Goal: Task Accomplishment & Management: Complete application form

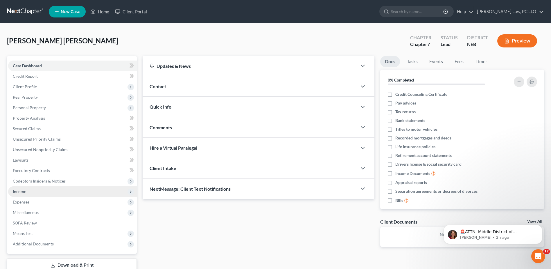
click at [33, 191] on span "Income" at bounding box center [72, 191] width 129 height 10
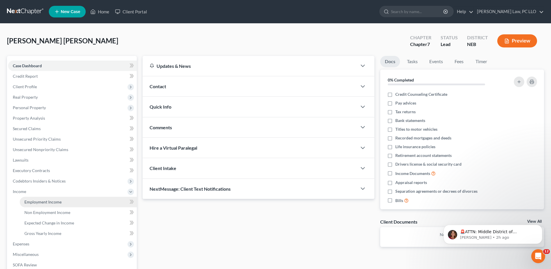
click at [38, 201] on span "Employment Income" at bounding box center [42, 201] width 37 height 5
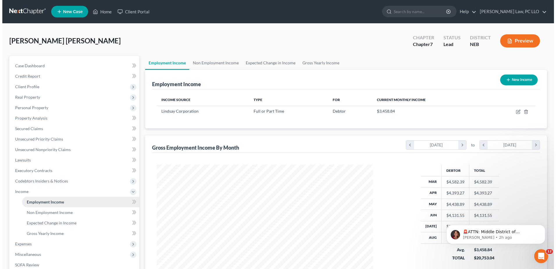
scroll to position [108, 227]
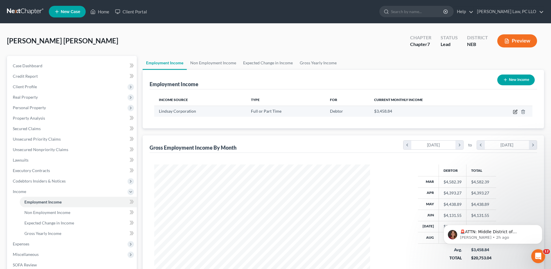
click at [516, 112] on icon "button" at bounding box center [516, 111] width 3 height 3
select select "0"
select select "30"
select select "3"
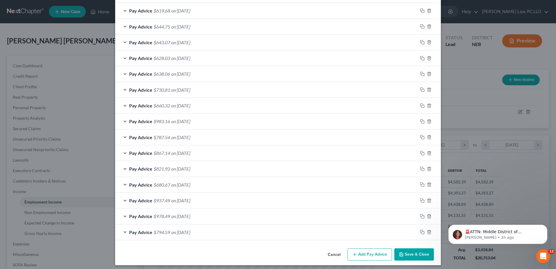
scroll to position [339, 0]
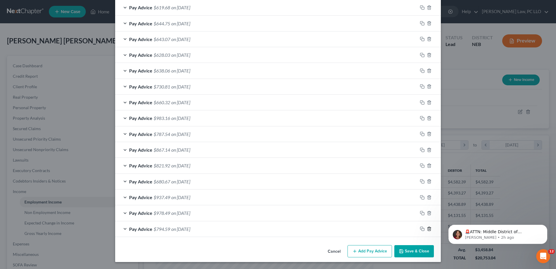
click at [427, 228] on icon "button" at bounding box center [429, 228] width 5 height 5
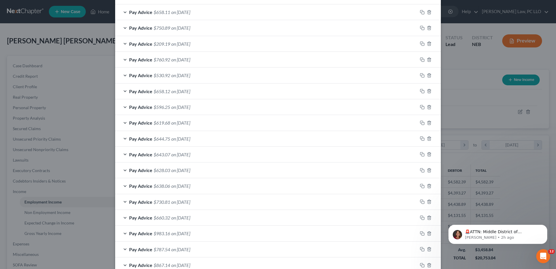
scroll to position [291, 0]
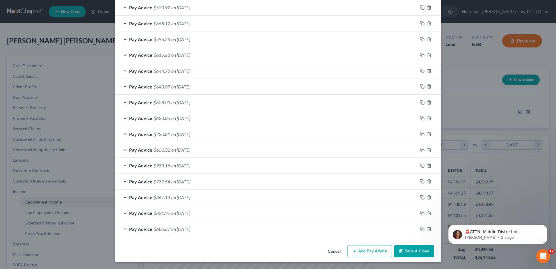
click at [373, 249] on button "Add Pay Advice" at bounding box center [369, 251] width 44 height 12
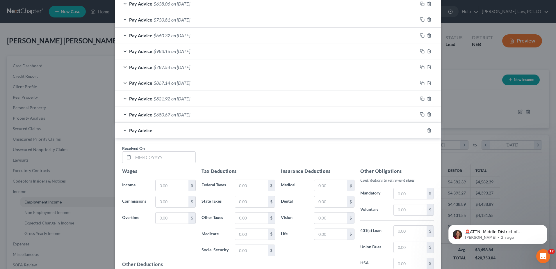
scroll to position [408, 0]
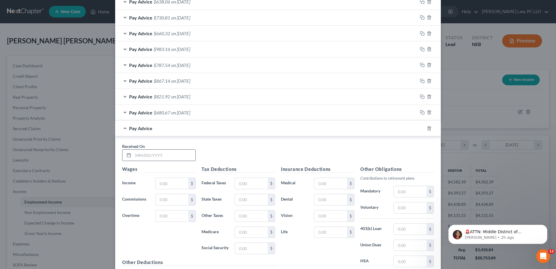
click at [146, 157] on input "text" at bounding box center [164, 154] width 62 height 11
click at [158, 158] on input "[DATE]" at bounding box center [164, 154] width 62 height 11
type input "[DATE]"
type input "2,098.89"
type input "246.98"
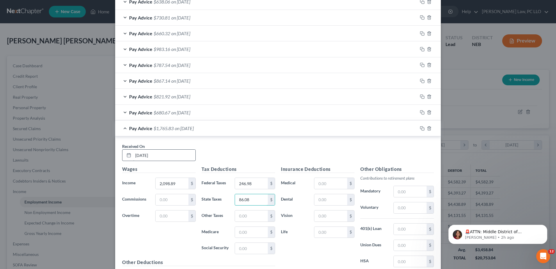
type input "86.08"
type input "26.91"
type input "115.06"
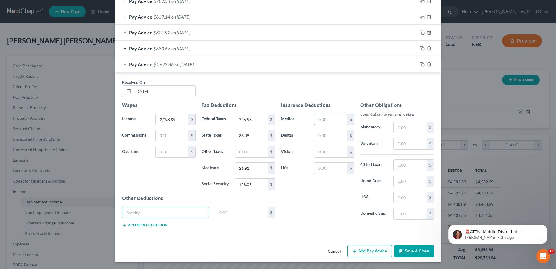
click at [328, 119] on input "text" at bounding box center [330, 119] width 33 height 11
click at [171, 212] on input "text" at bounding box center [165, 212] width 86 height 11
type input "HSA"
click at [230, 212] on input "text" at bounding box center [241, 212] width 53 height 11
type input "46.52"
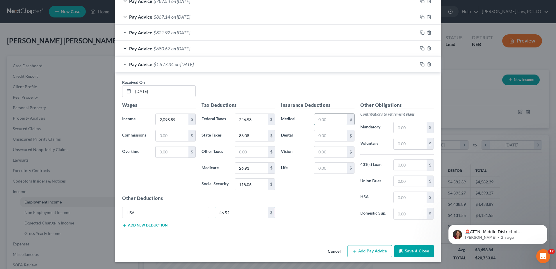
click at [327, 118] on input "text" at bounding box center [330, 119] width 33 height 11
click at [423, 112] on p "Contributions to retirement plans" at bounding box center [397, 114] width 74 height 6
drag, startPoint x: 407, startPoint y: 144, endPoint x: 365, endPoint y: 143, distance: 41.9
click at [365, 143] on div "Voluntary $" at bounding box center [396, 144] width 79 height 12
type input "20.60"
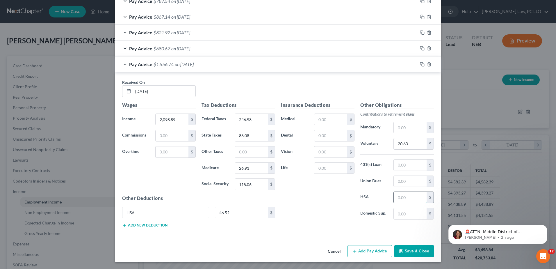
click at [408, 194] on input "text" at bounding box center [409, 197] width 33 height 11
type input "46.52"
click at [136, 213] on input "HSA" at bounding box center [165, 212] width 86 height 11
type input "H"
click at [333, 124] on input "text" at bounding box center [330, 119] width 33 height 11
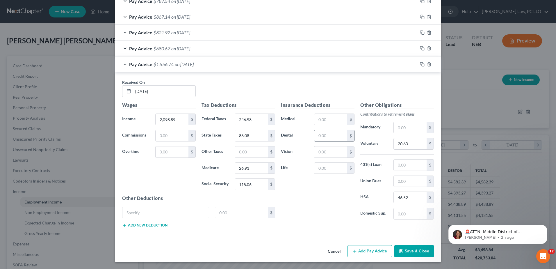
click at [317, 134] on input "text" at bounding box center [330, 135] width 33 height 11
type input "20.60"
click at [330, 122] on input "text" at bounding box center [330, 119] width 33 height 11
type input "166.38"
type input "970"
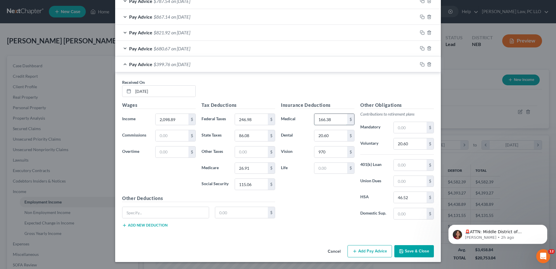
click at [337, 119] on input "166.38" at bounding box center [330, 119] width 33 height 11
click at [336, 120] on input "166.38" at bounding box center [330, 119] width 33 height 11
click at [332, 139] on input "20.60" at bounding box center [330, 135] width 33 height 11
type input "10.30"
click at [340, 120] on input "166.38" at bounding box center [330, 119] width 33 height 11
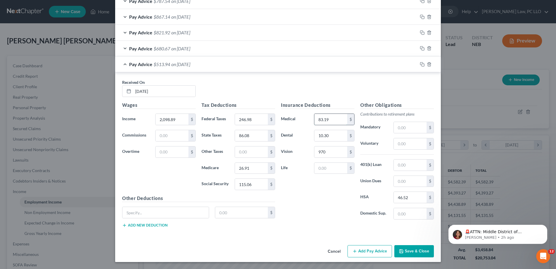
type input "83.19"
click at [318, 153] on input "970" at bounding box center [330, 151] width 33 height 11
type input "9.70"
click at [339, 120] on input "83.19" at bounding box center [330, 119] width 33 height 11
type input "166.38"
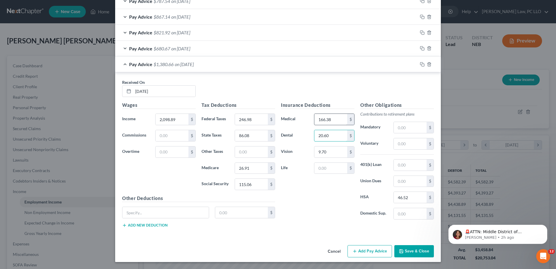
type input "20.60"
click at [372, 249] on button "Add Pay Advice" at bounding box center [369, 251] width 44 height 12
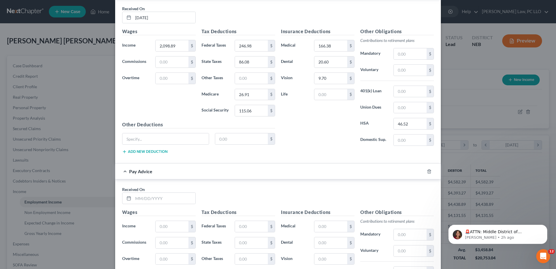
scroll to position [559, 0]
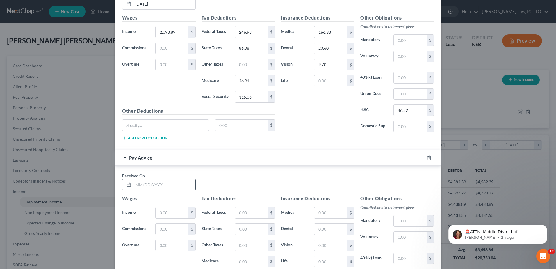
click at [149, 186] on input "text" at bounding box center [164, 184] width 62 height 11
type input "[DATE]"
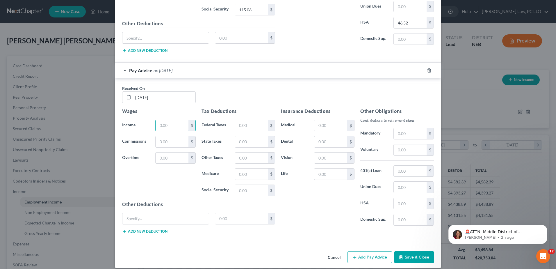
scroll to position [652, 0]
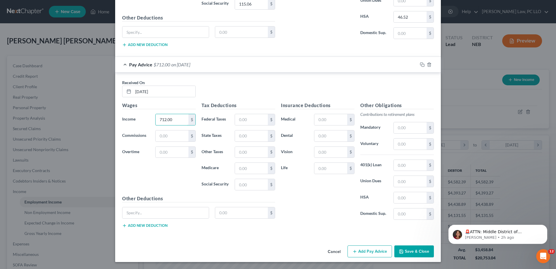
type input "712.00"
type input "18.03"
type input "13.54"
type input "6.80"
type input "29.06"
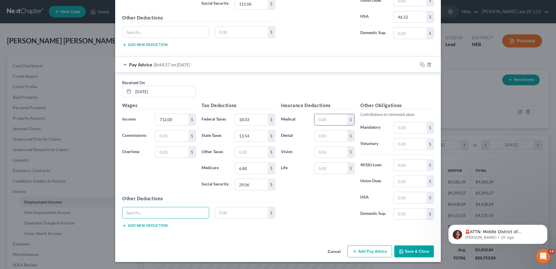
click at [331, 119] on input "text" at bounding box center [330, 119] width 33 height 11
type input "83.19"
type input "10.30"
type input "4.85"
click at [405, 142] on input "text" at bounding box center [409, 143] width 33 height 11
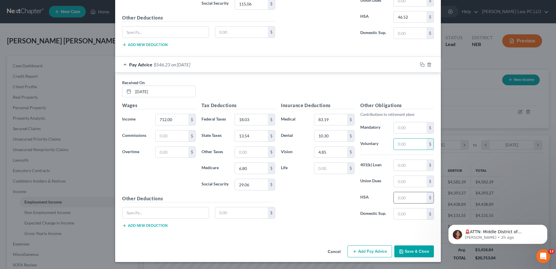
click at [402, 199] on input "text" at bounding box center [409, 197] width 33 height 11
type input "23.26"
type input "166.38"
type input "20.60"
type input "9.70"
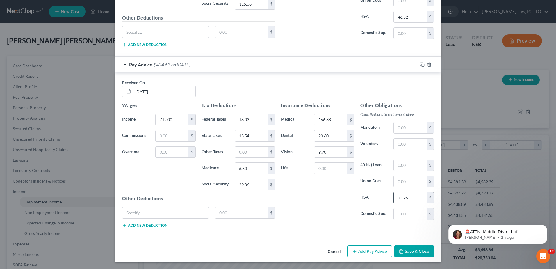
click at [415, 197] on input "23.26" at bounding box center [409, 197] width 33 height 11
type input "46.52"
click at [374, 255] on button "Add Pay Advice" at bounding box center [369, 251] width 44 height 12
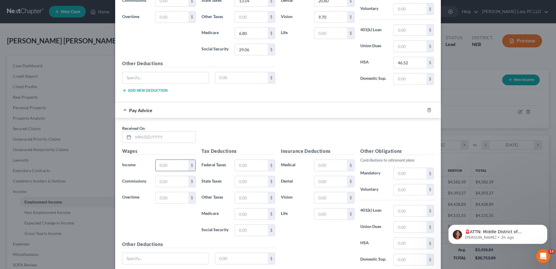
scroll to position [797, 0]
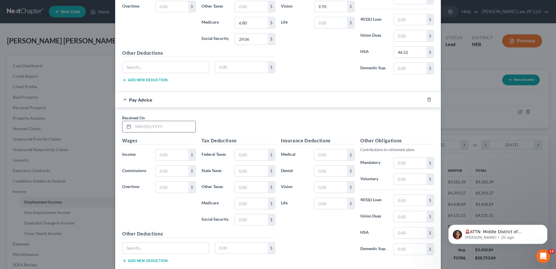
click at [172, 126] on input "text" at bounding box center [164, 126] width 62 height 11
type input "[DATE]"
type input "940.06"
type input "59.01"
type input "31.20"
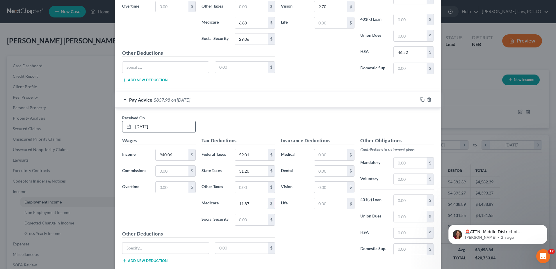
type input "11.87"
type input "50.75"
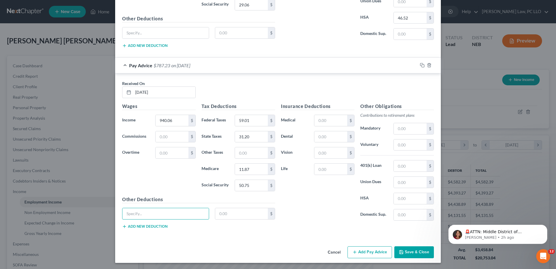
scroll to position [832, 0]
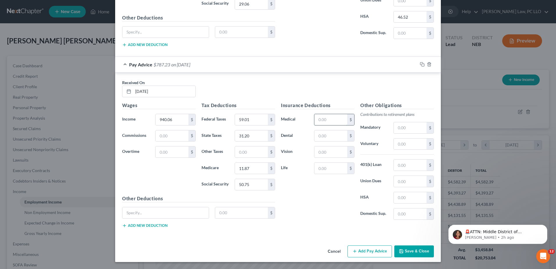
click at [339, 120] on input "text" at bounding box center [330, 119] width 33 height 11
type input "83.19"
type input "10.30"
type input "4.85"
click at [407, 196] on input "text" at bounding box center [409, 197] width 33 height 11
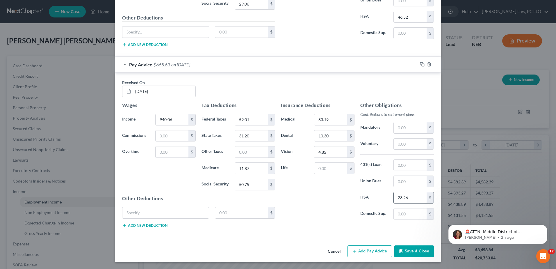
type input "23.26"
click at [370, 251] on button "Add Pay Advice" at bounding box center [369, 251] width 44 height 12
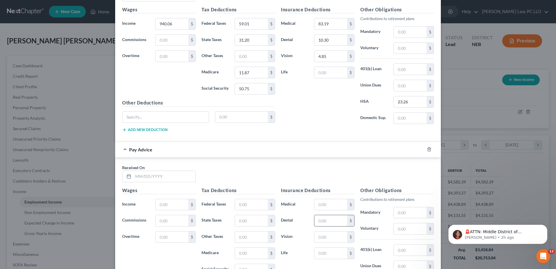
scroll to position [948, 0]
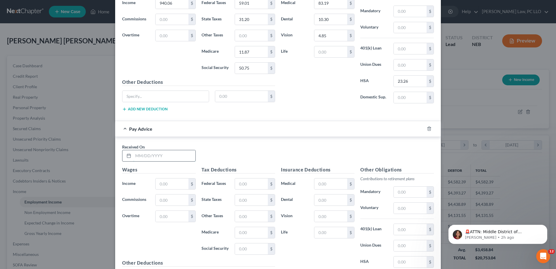
click at [146, 157] on input "text" at bounding box center [164, 155] width 62 height 11
type input "[DATE]"
type input "896.68"
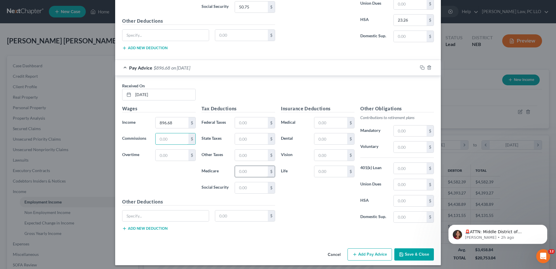
scroll to position [1013, 0]
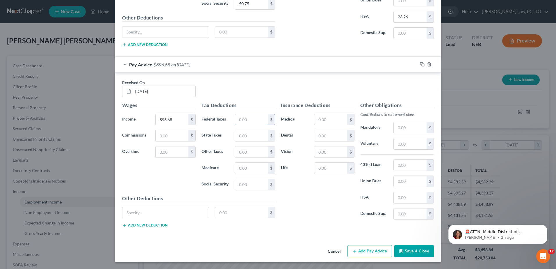
click at [251, 118] on input "text" at bounding box center [251, 119] width 33 height 11
type input "53.81"
type input "28.93"
type input "11.24"
type input "48.05"
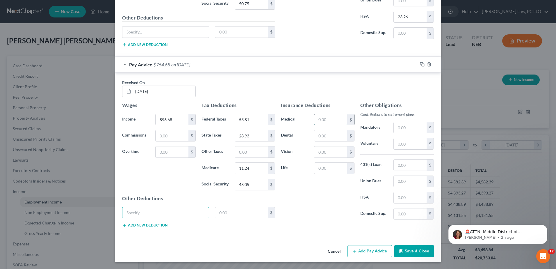
click at [332, 119] on input "text" at bounding box center [330, 119] width 33 height 11
type input "83.19"
type input "10.30"
type input "4.85"
click at [414, 196] on input "text" at bounding box center [409, 197] width 33 height 11
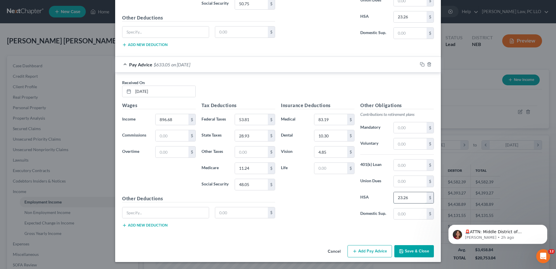
type input "23.26"
click at [376, 250] on button "Add Pay Advice" at bounding box center [369, 251] width 44 height 12
click at [169, 93] on input "text" at bounding box center [164, 91] width 62 height 11
type input "[DATE]"
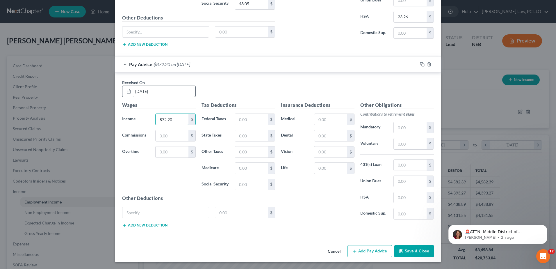
type input "872.20"
type input "50.87"
click at [253, 133] on input "text" at bounding box center [251, 135] width 33 height 11
type input "27.65"
type input "46.54"
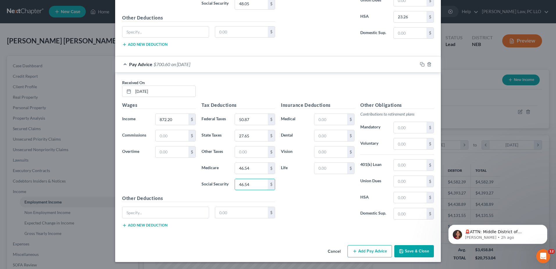
type input "46.54"
type input "10.88"
click at [328, 121] on input "text" at bounding box center [330, 119] width 33 height 11
type input "83.19"
type input "10.30"
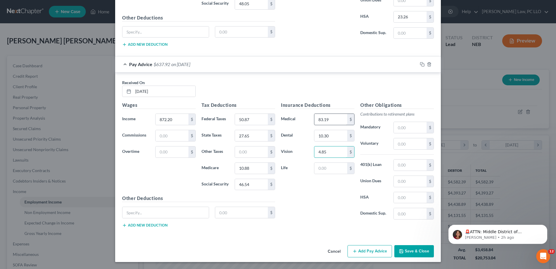
type input "4.85"
click at [406, 196] on input "text" at bounding box center [409, 197] width 33 height 11
type input "23.26"
click at [371, 253] on button "Add Pay Advice" at bounding box center [369, 251] width 44 height 12
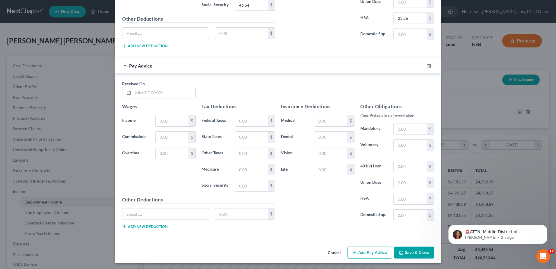
scroll to position [1373, 0]
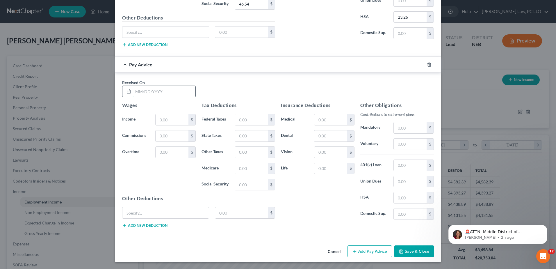
click at [165, 89] on input "text" at bounding box center [164, 91] width 62 height 11
click at [296, 58] on div "Pay Advice" at bounding box center [269, 64] width 309 height 15
click at [429, 65] on line "button" at bounding box center [429, 64] width 0 height 1
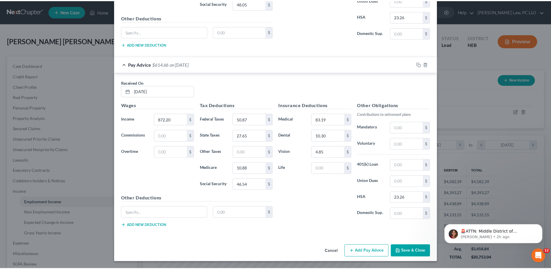
scroll to position [1193, 0]
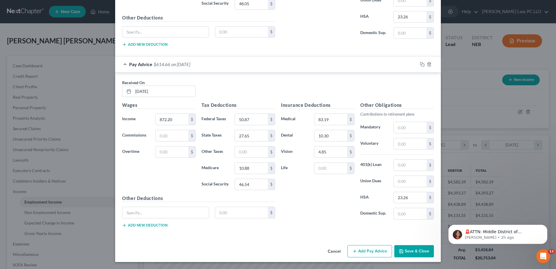
click at [420, 249] on button "Save & Close" at bounding box center [414, 251] width 40 height 12
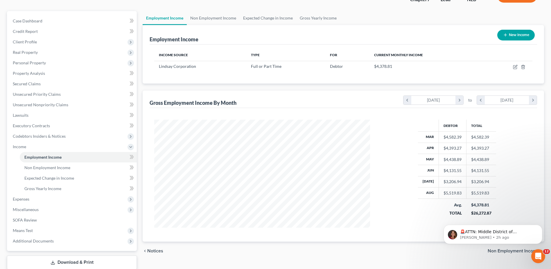
scroll to position [58, 0]
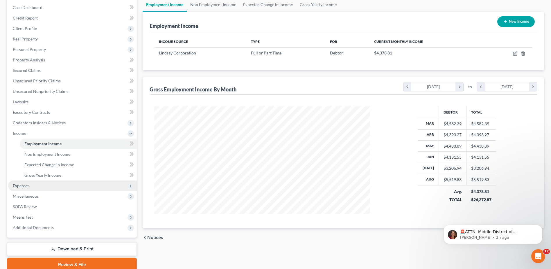
click at [36, 183] on span "Expenses" at bounding box center [72, 185] width 129 height 10
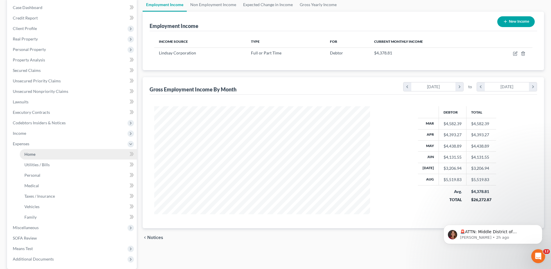
click at [36, 153] on link "Home" at bounding box center [78, 154] width 117 height 10
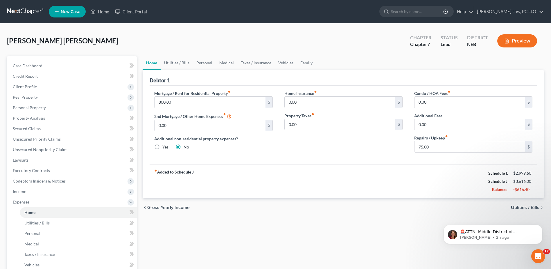
click at [350, 158] on div "Mortgage / Rent for Residential Property fiber_manual_record 800.00 $ 2nd Mortg…" at bounding box center [344, 124] width 388 height 78
click at [33, 192] on span "Income" at bounding box center [72, 191] width 129 height 10
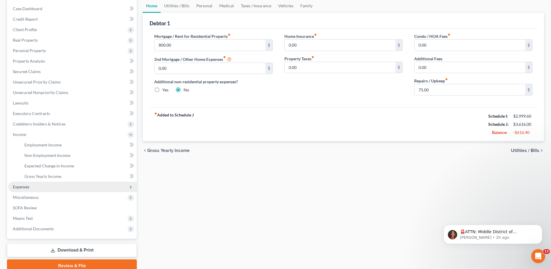
scroll to position [58, 0]
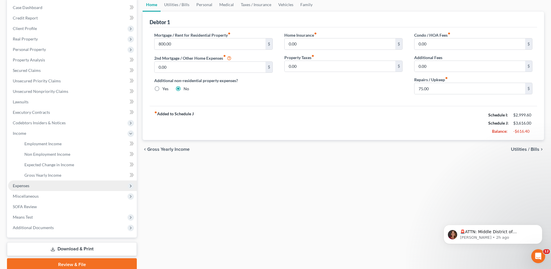
click at [36, 185] on span "Expenses" at bounding box center [72, 185] width 129 height 10
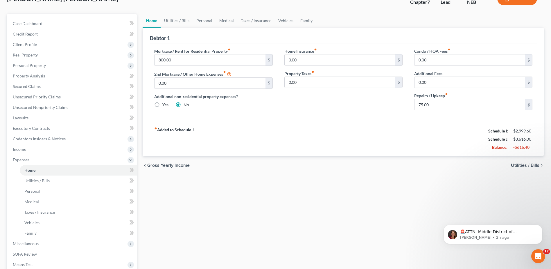
scroll to position [29, 0]
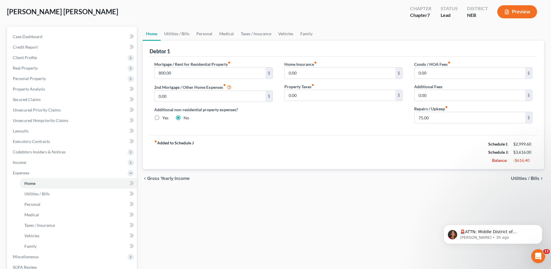
click at [533, 176] on span "Utilities / Bills" at bounding box center [525, 178] width 28 height 5
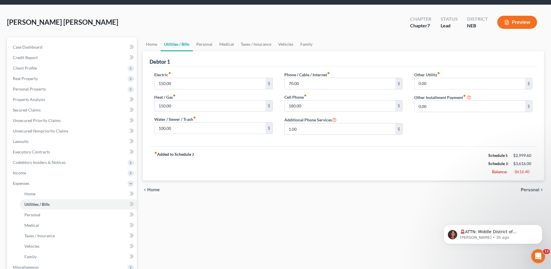
scroll to position [29, 0]
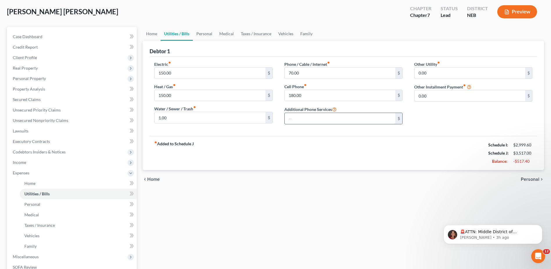
click at [332, 117] on input "text" at bounding box center [340, 118] width 111 height 11
click at [195, 119] on input "1.00" at bounding box center [210, 117] width 111 height 11
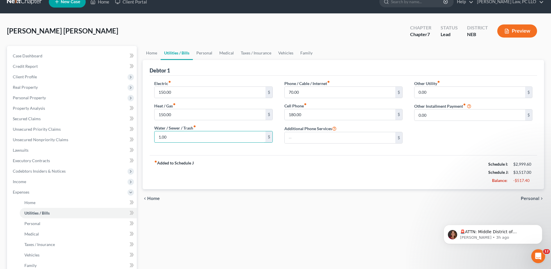
scroll to position [0, 0]
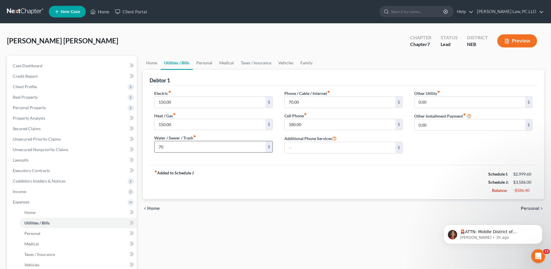
click at [224, 146] on input "70" at bounding box center [210, 146] width 111 height 11
type input "0"
type input "70.00"
click at [536, 208] on span "Personal" at bounding box center [530, 208] width 19 height 5
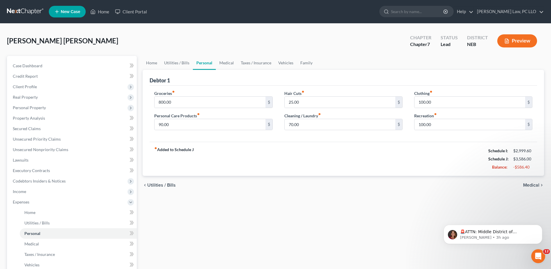
click at [540, 186] on icon "chevron_right" at bounding box center [542, 184] width 5 height 5
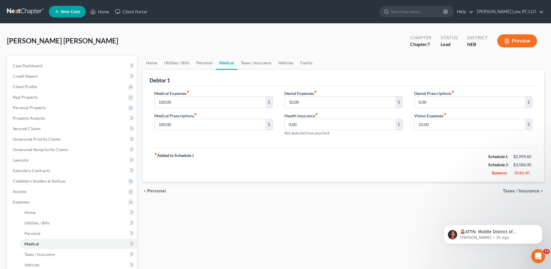
click at [525, 191] on span "Taxes / Insurance" at bounding box center [521, 190] width 37 height 5
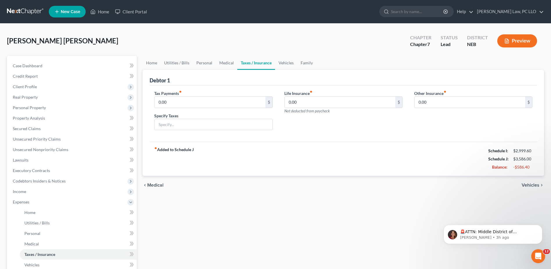
click at [534, 184] on span "Vehicles" at bounding box center [531, 184] width 18 height 5
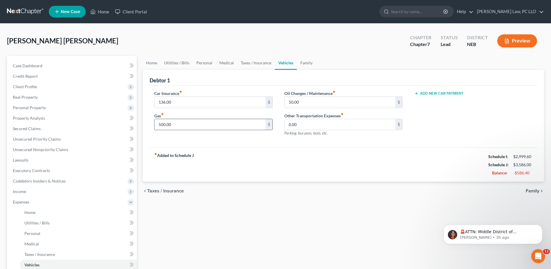
click at [183, 125] on input "500.00" at bounding box center [210, 124] width 111 height 11
click at [534, 191] on span "Family" at bounding box center [533, 190] width 14 height 5
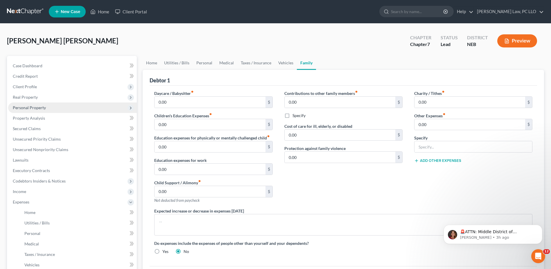
click at [50, 106] on span "Personal Property" at bounding box center [72, 107] width 129 height 10
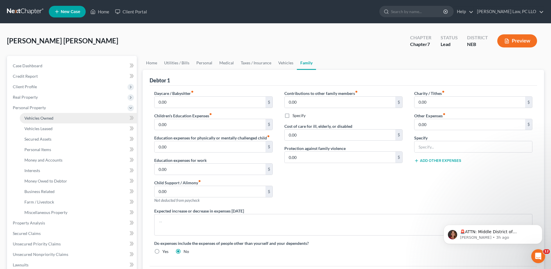
click at [55, 120] on link "Vehicles Owned" at bounding box center [78, 118] width 117 height 10
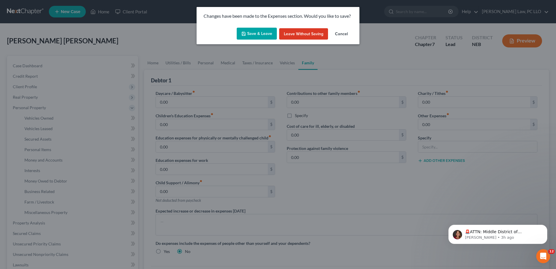
click at [262, 33] on button "Save & Leave" at bounding box center [257, 34] width 40 height 12
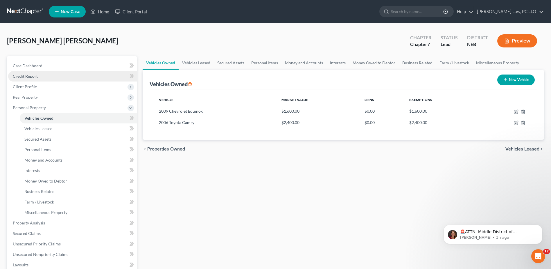
click at [38, 75] on link "Credit Report" at bounding box center [72, 76] width 129 height 10
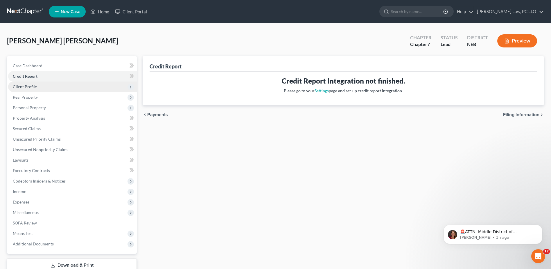
click at [37, 86] on span "Client Profile" at bounding box center [72, 86] width 129 height 10
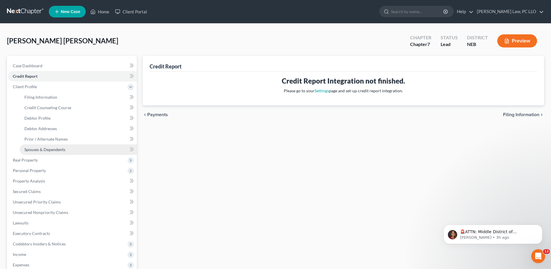
click at [41, 151] on span "Spouses & Dependents" at bounding box center [44, 149] width 41 height 5
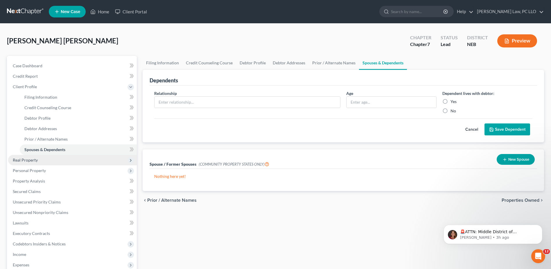
click at [38, 159] on span "Real Property" at bounding box center [72, 160] width 129 height 10
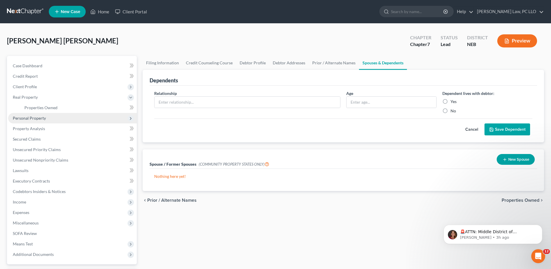
click at [43, 119] on span "Personal Property" at bounding box center [29, 117] width 33 height 5
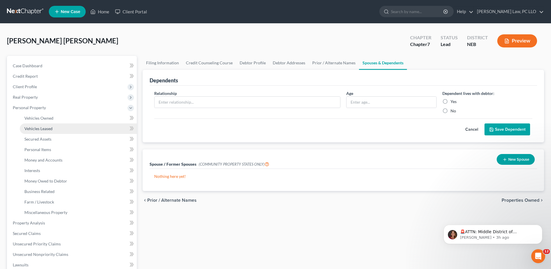
click at [41, 128] on span "Vehicles Leased" at bounding box center [38, 128] width 28 height 5
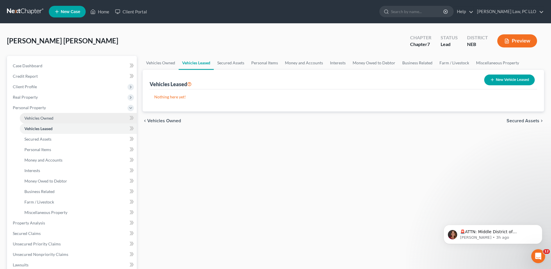
click at [49, 116] on span "Vehicles Owned" at bounding box center [38, 117] width 29 height 5
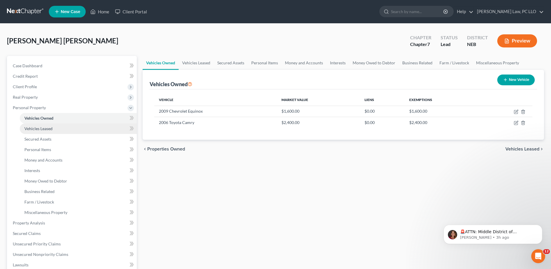
click at [46, 131] on link "Vehicles Leased" at bounding box center [78, 128] width 117 height 10
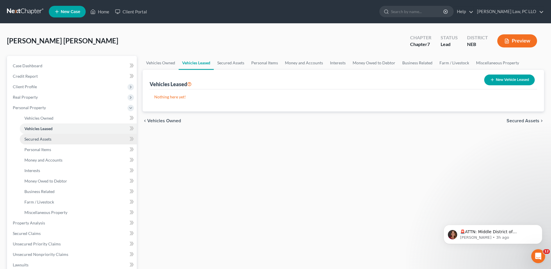
click at [49, 140] on span "Secured Assets" at bounding box center [37, 138] width 27 height 5
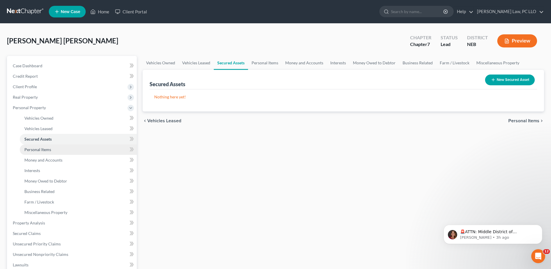
click at [46, 150] on span "Personal Items" at bounding box center [37, 149] width 27 height 5
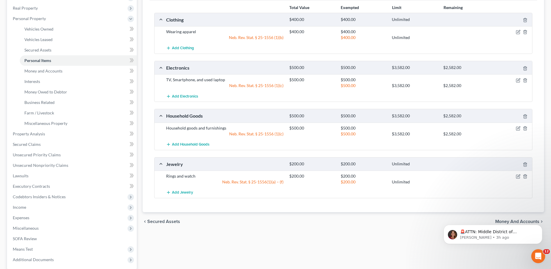
scroll to position [87, 0]
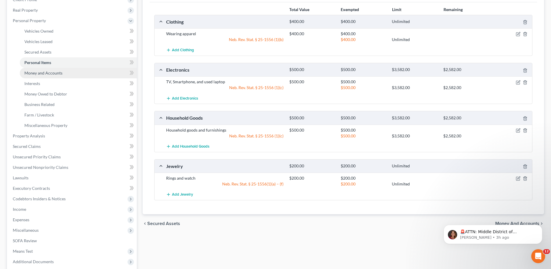
click at [60, 72] on span "Money and Accounts" at bounding box center [43, 72] width 38 height 5
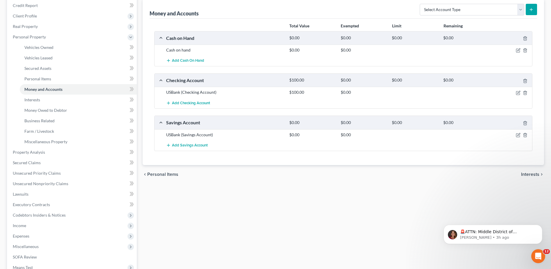
scroll to position [58, 0]
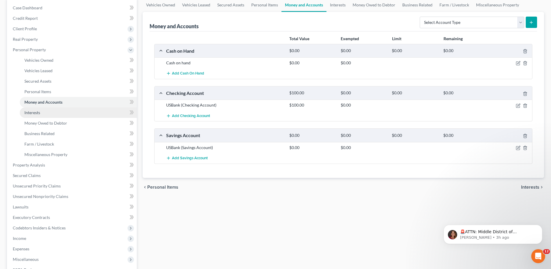
click at [52, 112] on link "Interests" at bounding box center [78, 112] width 117 height 10
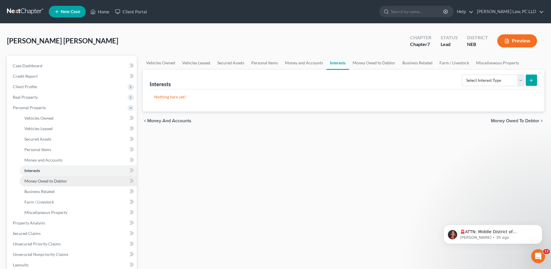
click at [54, 181] on span "Money Owed to Debtor" at bounding box center [45, 180] width 43 height 5
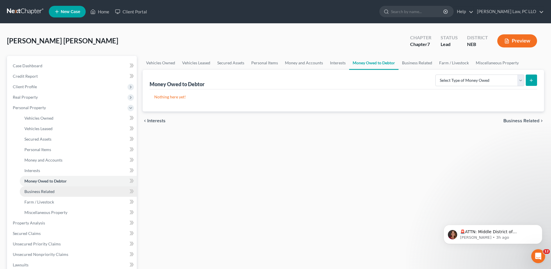
click at [49, 192] on span "Business Related" at bounding box center [39, 191] width 30 height 5
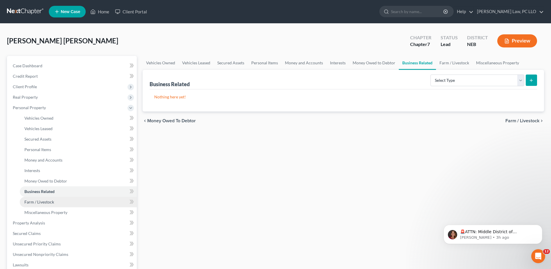
click at [53, 202] on span "Farm / Livestock" at bounding box center [39, 201] width 30 height 5
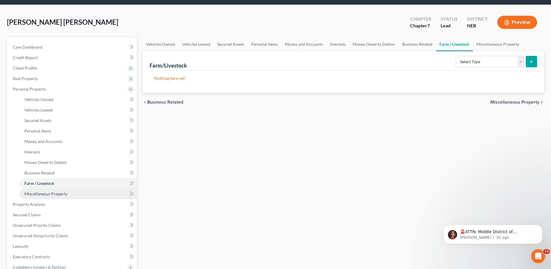
scroll to position [29, 0]
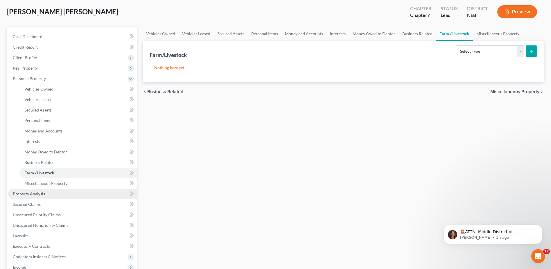
click at [42, 196] on link "Property Analysis" at bounding box center [72, 193] width 129 height 10
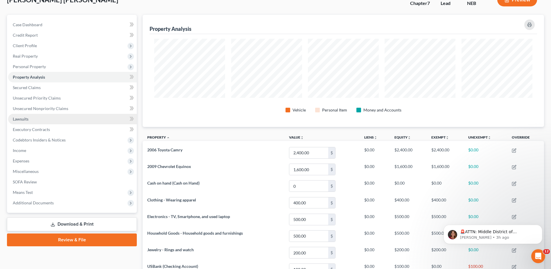
scroll to position [36, 0]
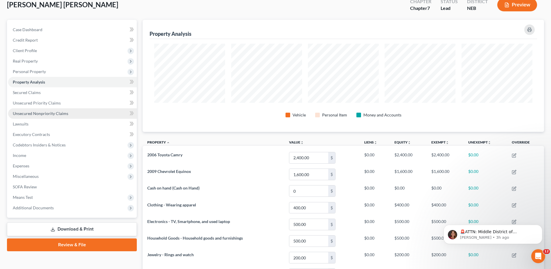
click at [48, 113] on span "Unsecured Nonpriority Claims" at bounding box center [41, 113] width 56 height 5
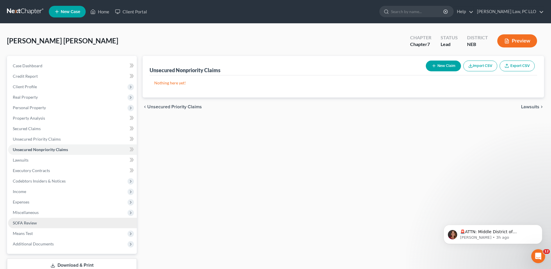
click at [34, 221] on span "SOFA Review" at bounding box center [25, 222] width 24 height 5
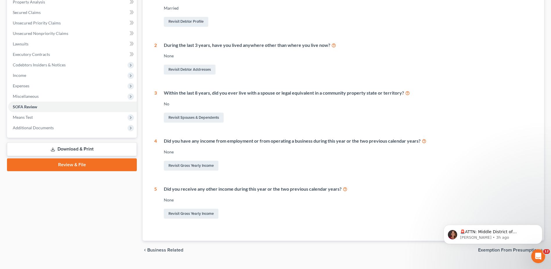
scroll to position [116, 0]
click at [59, 116] on span "Means Test" at bounding box center [72, 117] width 129 height 10
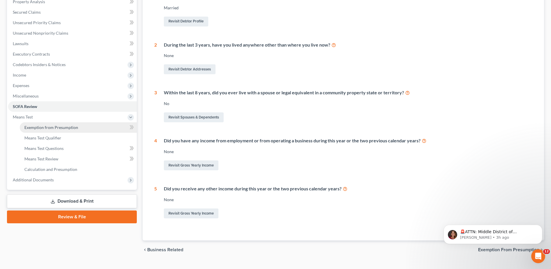
click at [68, 127] on span "Exemption from Presumption" at bounding box center [51, 127] width 54 height 5
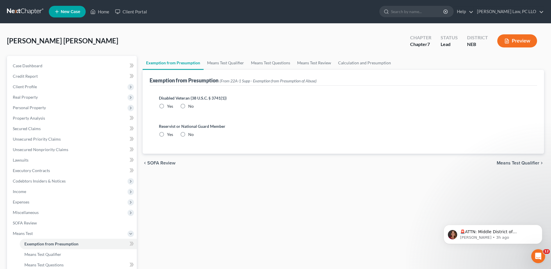
click at [512, 162] on span "Means Test Qualifier" at bounding box center [518, 162] width 43 height 5
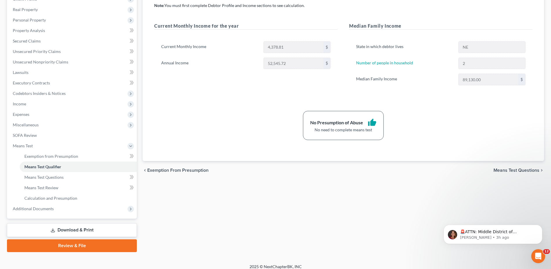
scroll to position [93, 0]
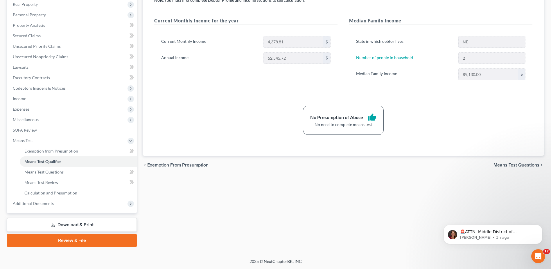
click at [505, 166] on span "Means Test Questions" at bounding box center [517, 164] width 46 height 5
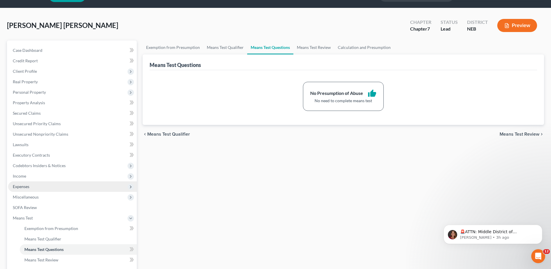
scroll to position [29, 0]
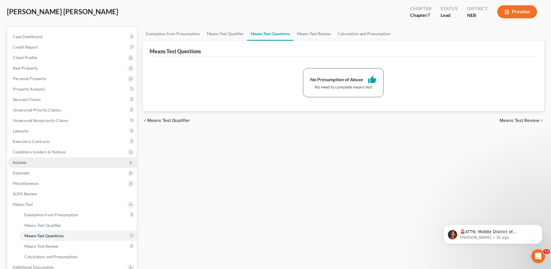
click at [42, 160] on span "Income" at bounding box center [72, 162] width 129 height 10
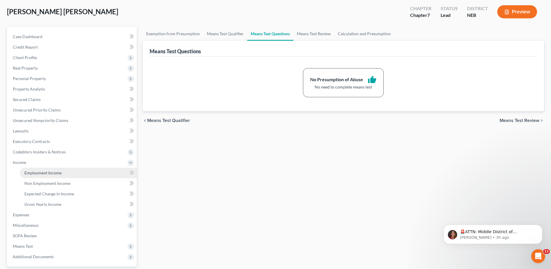
click at [43, 169] on link "Employment Income" at bounding box center [78, 172] width 117 height 10
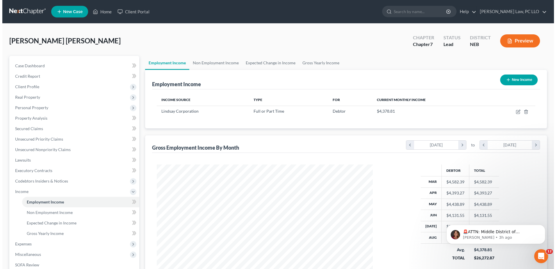
scroll to position [108, 227]
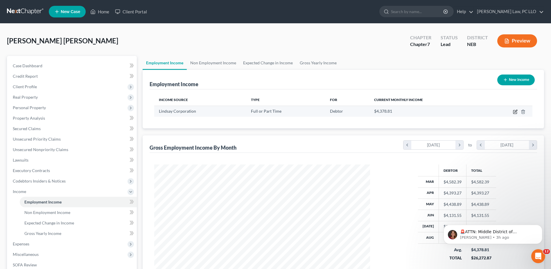
click at [514, 110] on icon "button" at bounding box center [514, 111] width 3 height 3
select select "0"
select select "30"
select select "3"
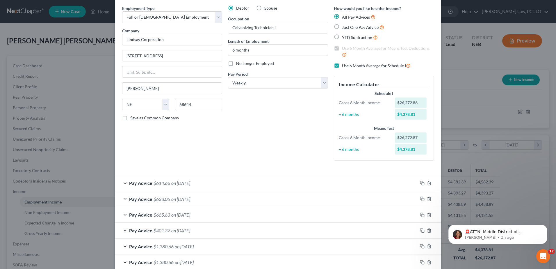
scroll to position [0, 0]
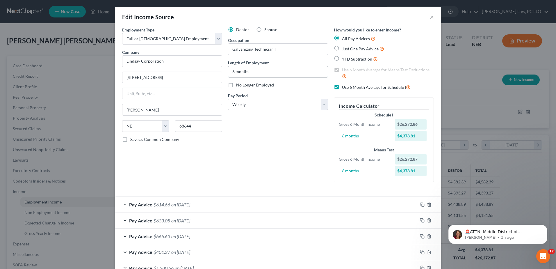
click at [250, 70] on input "6 months" at bounding box center [277, 71] width 99 height 11
drag, startPoint x: 229, startPoint y: 71, endPoint x: 243, endPoint y: 67, distance: 14.3
click at [232, 70] on input "6 months" at bounding box center [277, 71] width 99 height 11
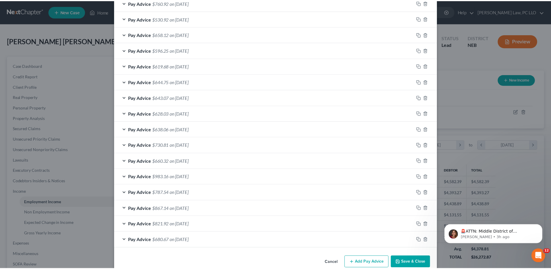
scroll to position [370, 0]
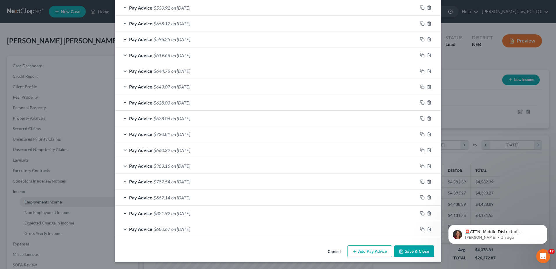
type input "8 months"
click at [415, 248] on button "Save & Close" at bounding box center [414, 251] width 40 height 12
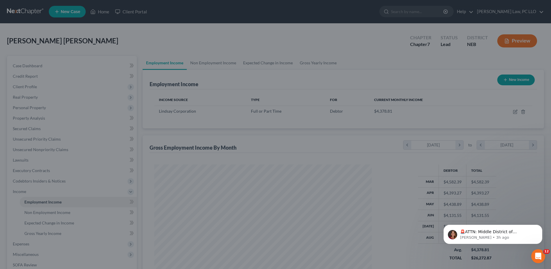
scroll to position [290486, 290366]
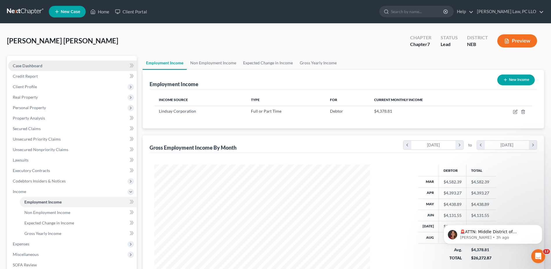
click at [44, 65] on link "Case Dashboard" at bounding box center [72, 65] width 129 height 10
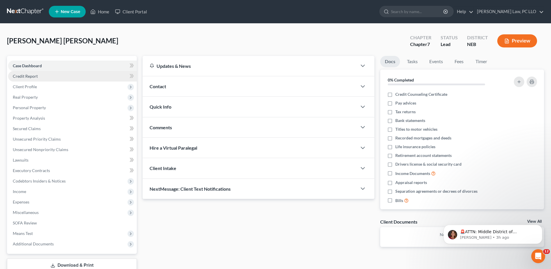
click at [43, 76] on link "Credit Report" at bounding box center [72, 76] width 129 height 10
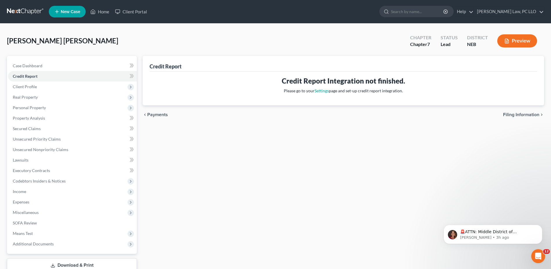
click at [516, 114] on span "Filing Information" at bounding box center [521, 114] width 36 height 5
select select "1"
select select "0"
select select "30"
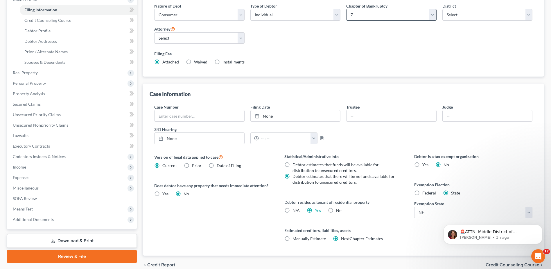
scroll to position [114, 0]
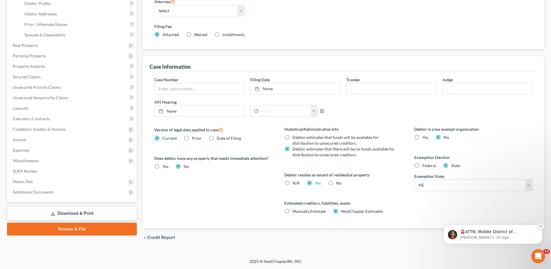
click at [543, 226] on button "Dismiss notification" at bounding box center [541, 226] width 8 height 8
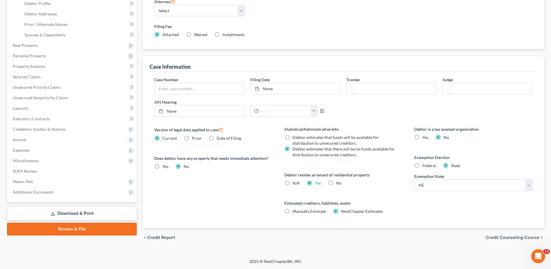
click at [521, 235] on span "Credit Counseling Course" at bounding box center [513, 237] width 54 height 5
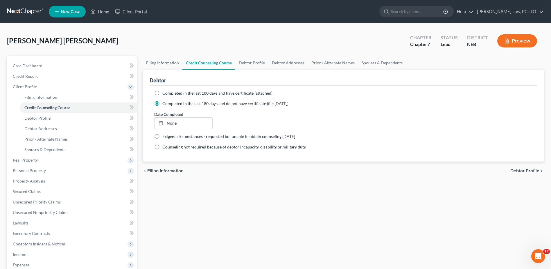
click at [531, 169] on span "Debtor Profile" at bounding box center [525, 170] width 29 height 5
select select "1"
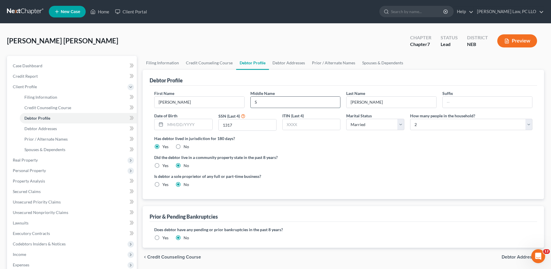
click at [281, 105] on input "S" at bounding box center [296, 101] width 90 height 11
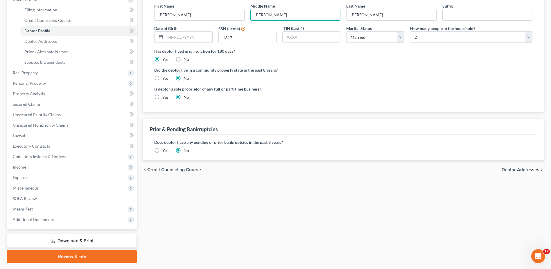
scroll to position [103, 0]
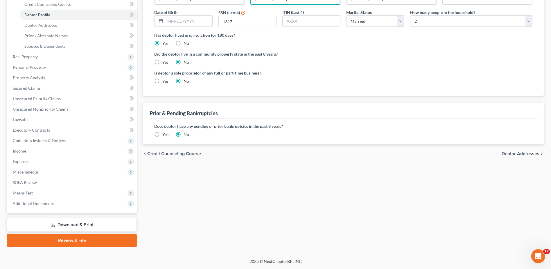
type input "[PERSON_NAME]"
click at [524, 153] on span "Debtor Addresses" at bounding box center [521, 153] width 38 height 5
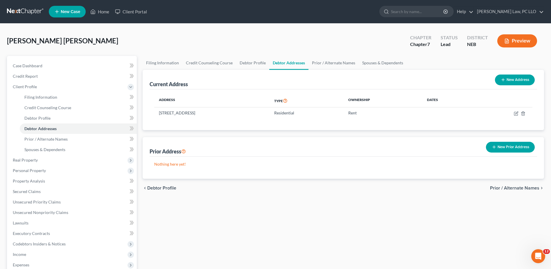
click at [516, 82] on button "New Address" at bounding box center [515, 79] width 40 height 11
select select "0"
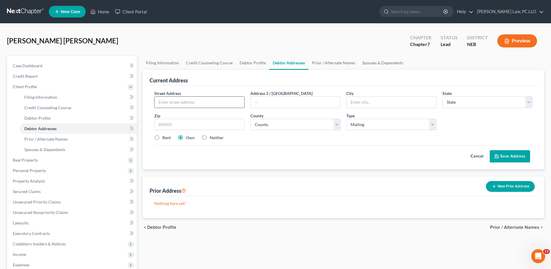
click at [217, 103] on input "text" at bounding box center [200, 101] width 90 height 11
type input "[STREET_ADDRESS]"
type input "[GEOGRAPHIC_DATA]"
select select "30"
type input "68701"
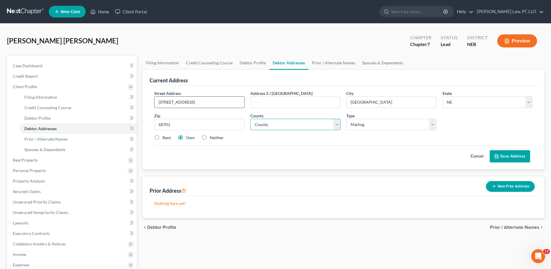
select select "58"
click at [210, 137] on label "Neither" at bounding box center [217, 138] width 14 height 6
click at [212, 137] on input "Neither" at bounding box center [214, 137] width 4 height 4
radio input "true"
click at [513, 156] on button "Save Address" at bounding box center [510, 156] width 40 height 12
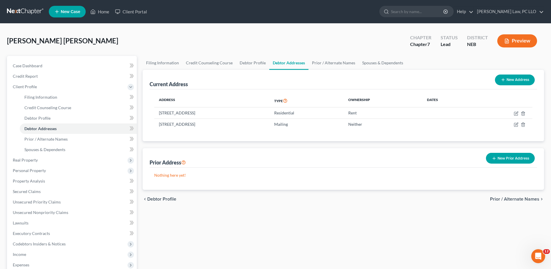
click at [508, 199] on span "Prior / Alternate Names" at bounding box center [514, 198] width 49 height 5
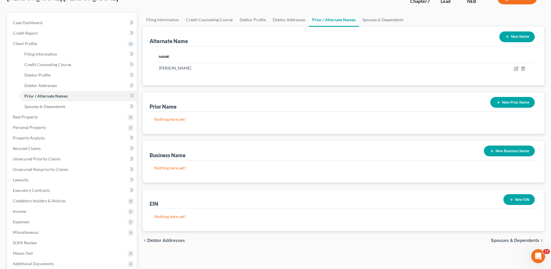
scroll to position [29, 0]
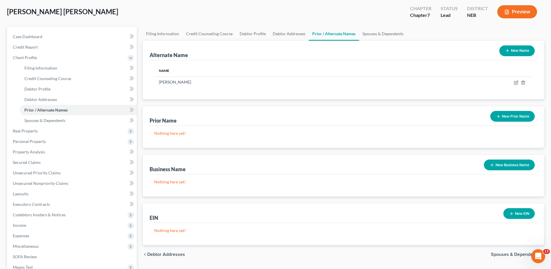
click at [521, 49] on button "New Name" at bounding box center [517, 50] width 35 height 11
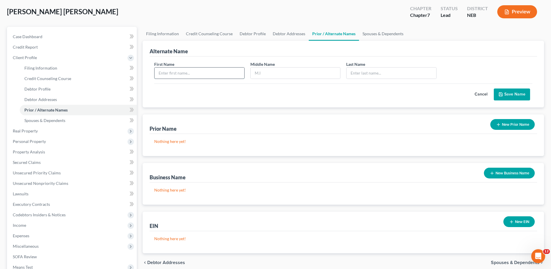
click at [201, 69] on input "text" at bounding box center [200, 72] width 90 height 11
type input "[PERSON_NAME]"
click at [523, 94] on button "Save Name" at bounding box center [512, 94] width 36 height 12
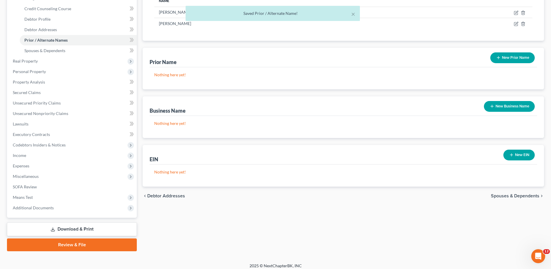
scroll to position [103, 0]
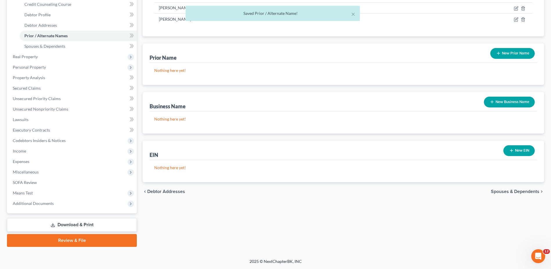
click at [515, 191] on span "Spouses & Dependents" at bounding box center [515, 191] width 49 height 5
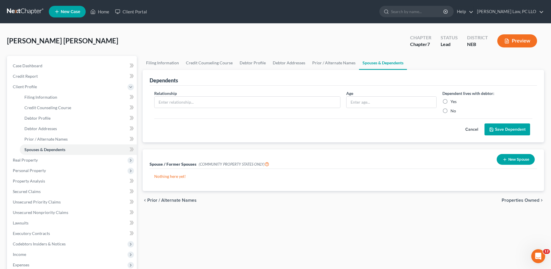
click at [513, 198] on span "Properties Owned" at bounding box center [521, 200] width 38 height 5
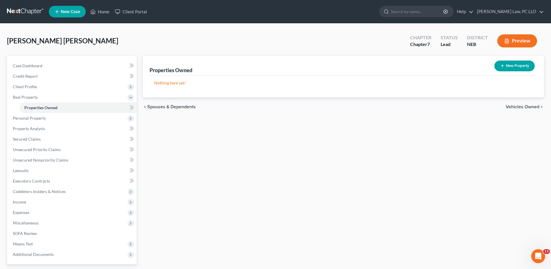
click at [520, 107] on span "Vehicles Owned" at bounding box center [523, 106] width 34 height 5
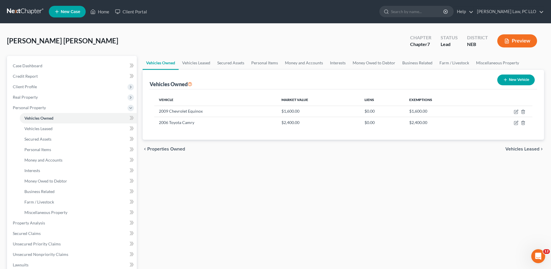
click at [516, 148] on span "Vehicles Leased" at bounding box center [523, 148] width 34 height 5
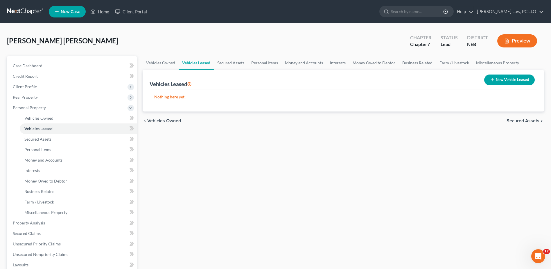
click at [526, 120] on span "Secured Assets" at bounding box center [523, 120] width 33 height 5
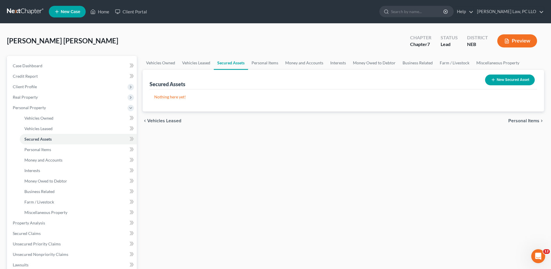
click at [526, 120] on span "Personal Items" at bounding box center [524, 120] width 31 height 5
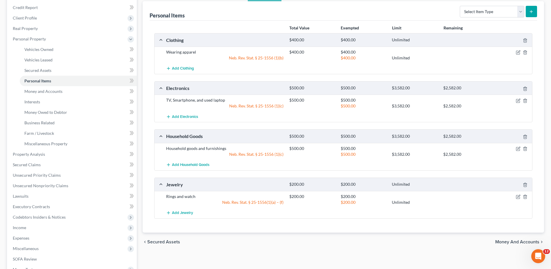
scroll to position [145, 0]
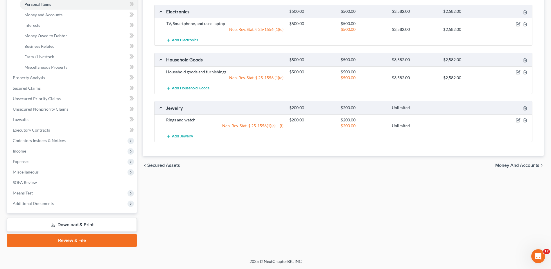
click at [522, 164] on span "Money and Accounts" at bounding box center [517, 165] width 44 height 5
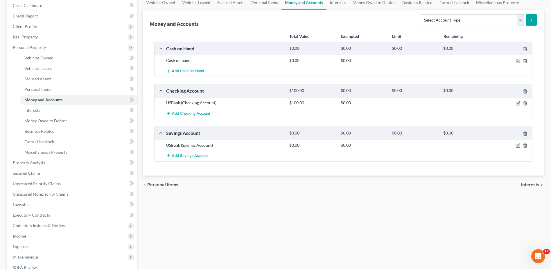
scroll to position [145, 0]
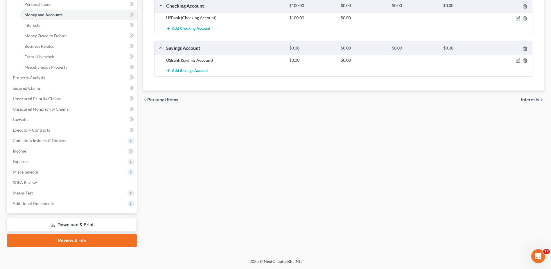
click at [530, 98] on span "Interests" at bounding box center [530, 99] width 18 height 5
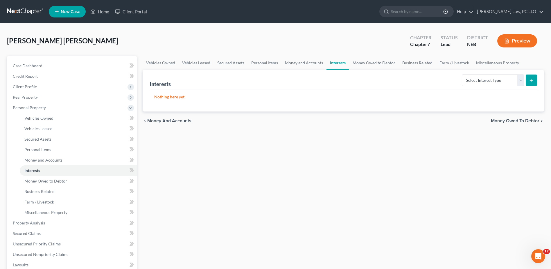
click at [522, 120] on span "Money Owed to Debtor" at bounding box center [515, 120] width 49 height 5
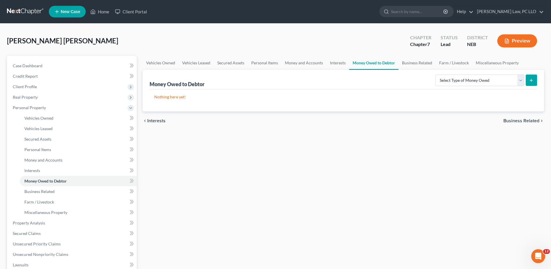
click at [522, 120] on span "Business Related" at bounding box center [522, 120] width 36 height 5
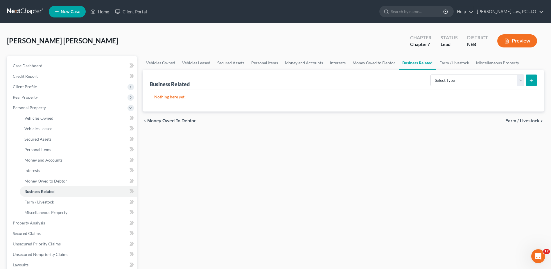
click at [522, 120] on span "Farm / Livestock" at bounding box center [523, 120] width 34 height 5
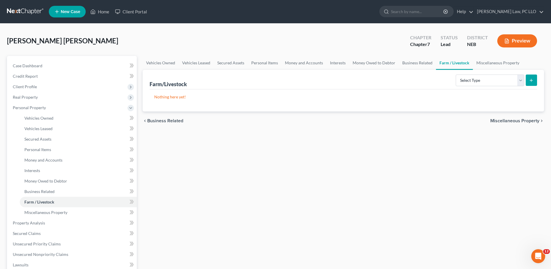
click at [522, 120] on span "Miscellaneous Property" at bounding box center [515, 120] width 49 height 5
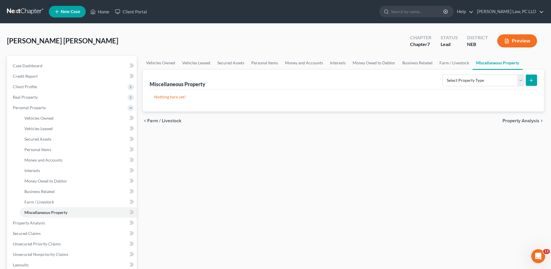
click at [522, 120] on span "Property Analysis" at bounding box center [521, 120] width 37 height 5
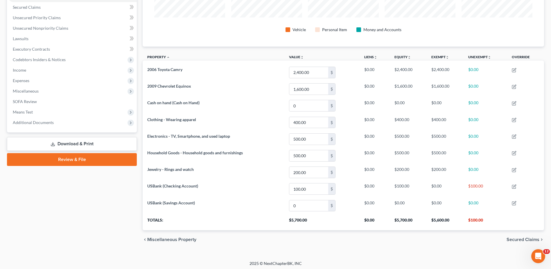
scroll to position [123, 0]
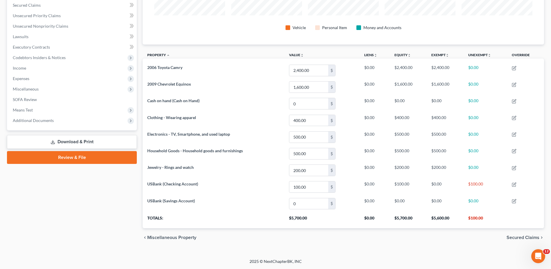
click at [519, 238] on span "Secured Claims" at bounding box center [523, 237] width 33 height 5
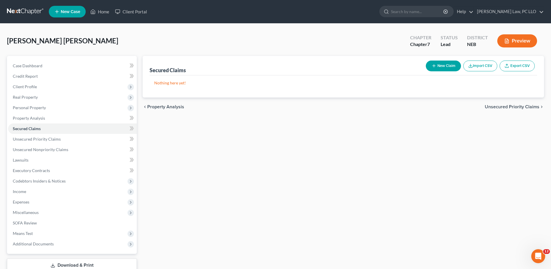
click at [509, 108] on span "Unsecured Priority Claims" at bounding box center [512, 106] width 55 height 5
click at [510, 107] on span "Unsecured Nonpriority Claims" at bounding box center [508, 106] width 63 height 5
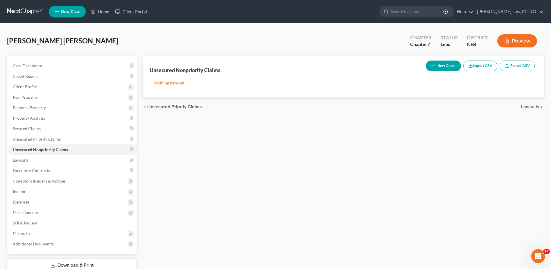
click at [449, 63] on button "New Claim" at bounding box center [443, 65] width 35 height 11
select select "0"
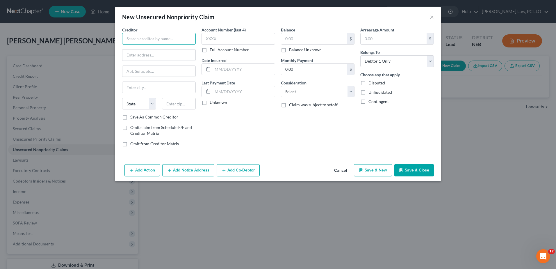
click at [148, 37] on input "text" at bounding box center [159, 39] width 74 height 12
type input "American Express"
type input "POB 6031"
type input "[PERSON_NAME] Stream"
select select "14"
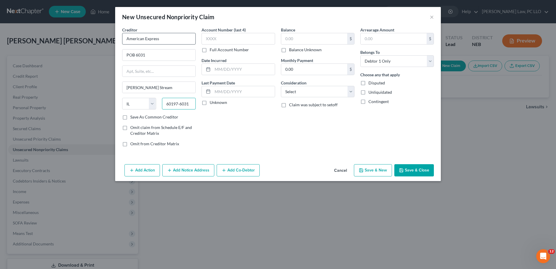
type input "60197-6031"
click at [206, 39] on input "text" at bounding box center [238, 39] width 74 height 12
type input "1003"
click at [314, 39] on input "text" at bounding box center [314, 38] width 66 height 11
type input "17,520.29"
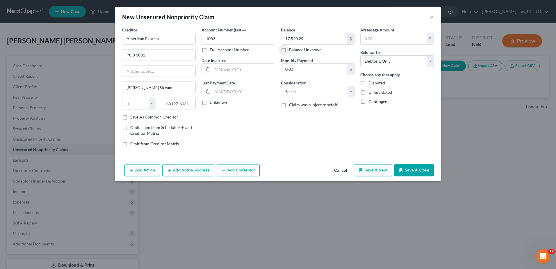
click at [130, 116] on label "Save As Common Creditor" at bounding box center [154, 117] width 48 height 6
click at [133, 116] on input "Save As Common Creditor" at bounding box center [135, 116] width 4 height 4
click at [386, 170] on button "Save & New" at bounding box center [373, 170] width 38 height 12
checkbox input "false"
select select "0"
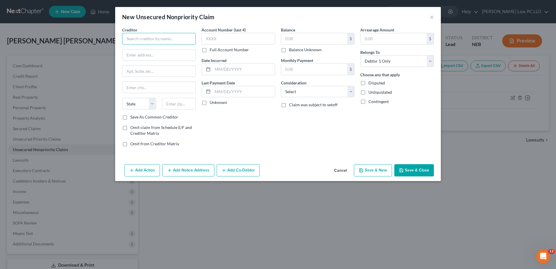
click at [148, 39] on input "text" at bounding box center [159, 39] width 74 height 12
type input "US Bank"
type input "p"
click at [146, 52] on input "text" at bounding box center [158, 54] width 73 height 11
type input "POB 790179"
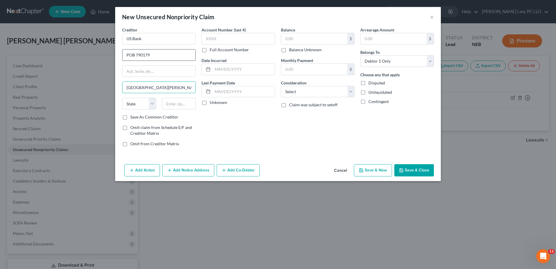
type input "[GEOGRAPHIC_DATA][PERSON_NAME]"
select select "26"
type input "63179-0179"
click at [244, 37] on input "text" at bounding box center [238, 39] width 74 height 12
type input "7404"
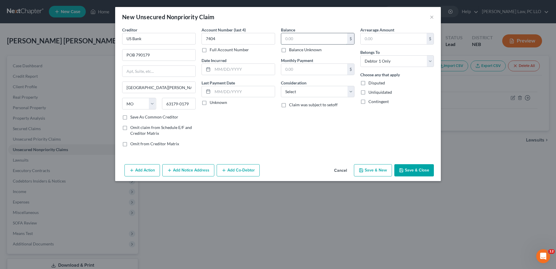
click at [308, 43] on input "text" at bounding box center [314, 38] width 66 height 11
type input "6,819.84"
click at [332, 89] on select "Select Cable / Satellite Services Collection Agency Credit Card Debt Debt Couns…" at bounding box center [318, 92] width 74 height 12
select select "10"
click at [281, 86] on select "Select Cable / Satellite Services Collection Agency Credit Card Debt Debt Couns…" at bounding box center [318, 92] width 74 height 12
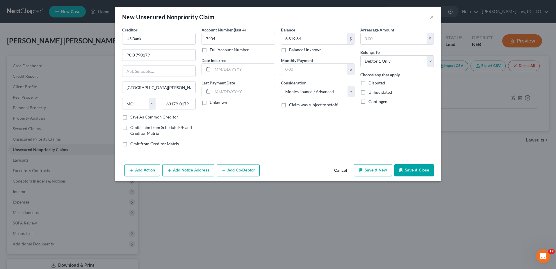
click at [411, 171] on button "Save & Close" at bounding box center [414, 170] width 40 height 12
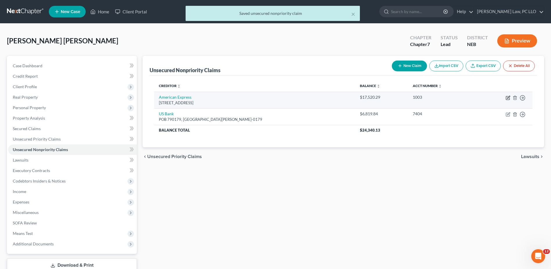
click at [508, 98] on icon "button" at bounding box center [508, 97] width 5 height 5
select select "14"
select select "0"
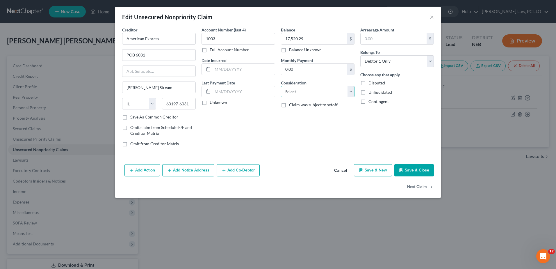
click at [352, 92] on select "Select Cable / Satellite Services Collection Agency Credit Card Debt Debt Couns…" at bounding box center [318, 92] width 74 height 12
select select "2"
click at [281, 86] on select "Select Cable / Satellite Services Collection Agency Credit Card Debt Debt Couns…" at bounding box center [318, 92] width 74 height 12
click at [414, 169] on button "Save & Close" at bounding box center [414, 170] width 40 height 12
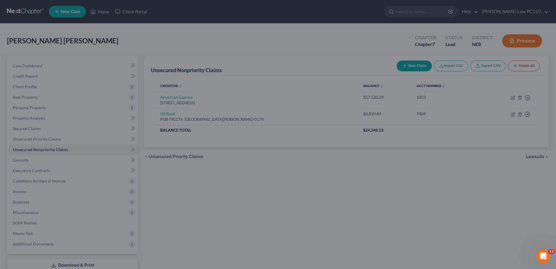
type input "0"
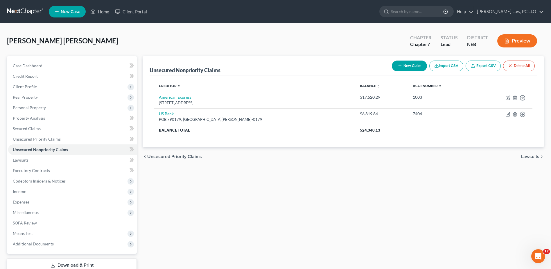
click at [416, 68] on button "New Claim" at bounding box center [409, 65] width 35 height 11
select select "0"
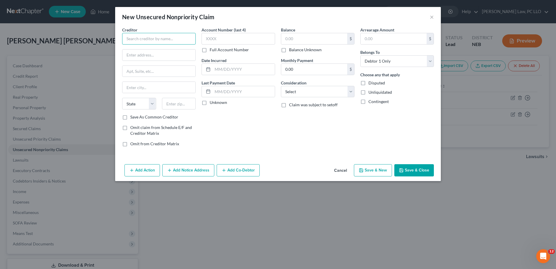
click at [180, 41] on input "text" at bounding box center [159, 39] width 74 height 12
type input "U.S. Bank"
click at [179, 53] on input "text" at bounding box center [158, 54] width 73 height 11
type input "POB 790408"
type input "[GEOGRAPHIC_DATA][PERSON_NAME]"
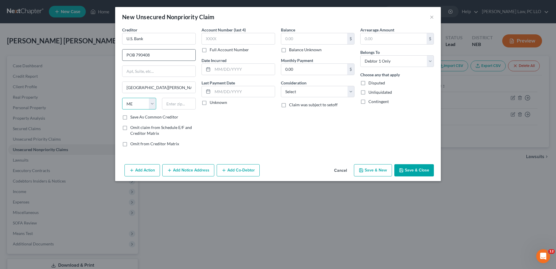
select select "26"
type input "63179-0408"
click at [224, 37] on input "text" at bounding box center [238, 39] width 74 height 12
type input "6360"
click at [316, 38] on input "text" at bounding box center [314, 38] width 66 height 11
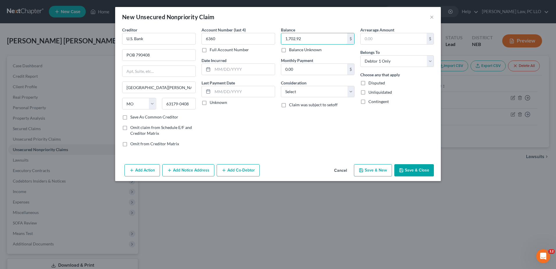
type input "1,702.92"
click at [326, 91] on select "Select Cable / Satellite Services Collection Agency Credit Card Debt Debt Couns…" at bounding box center [318, 92] width 74 height 12
select select "2"
click at [281, 86] on select "Select Cable / Satellite Services Collection Agency Credit Card Debt Debt Couns…" at bounding box center [318, 92] width 74 height 12
click at [382, 169] on button "Save & New" at bounding box center [373, 170] width 38 height 12
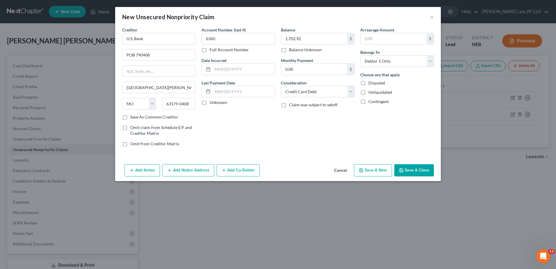
select select "0"
click at [164, 38] on input "text" at bounding box center [159, 39] width 74 height 12
type input "R"
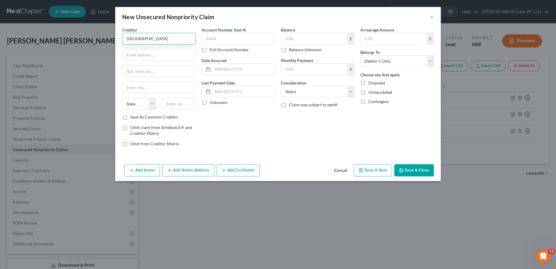
type input "[GEOGRAPHIC_DATA]"
type input "POB 1800"
type input "Columbus"
select select "30"
type input "68602-1800"
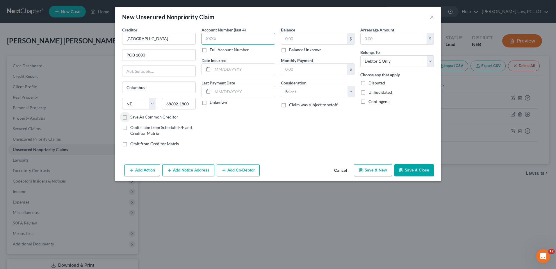
click at [246, 38] on input "text" at bounding box center [238, 39] width 74 height 12
click at [299, 41] on input "text" at bounding box center [314, 38] width 66 height 11
type input "1,030.11"
click at [328, 89] on select "Select Cable / Satellite Services Collection Agency Credit Card Debt Debt Couns…" at bounding box center [318, 92] width 74 height 12
select select "9"
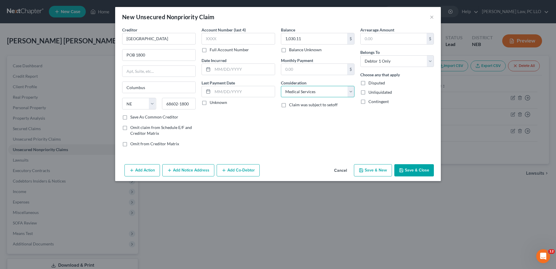
click at [281, 86] on select "Select Cable / Satellite Services Collection Agency Credit Card Debt Debt Couns…" at bounding box center [318, 92] width 74 height 12
click at [366, 167] on button "Save & New" at bounding box center [373, 170] width 38 height 12
select select "0"
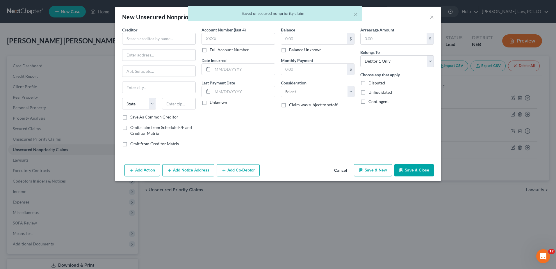
type input "0.00"
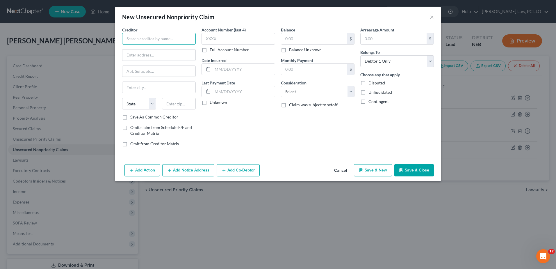
click at [149, 37] on input "text" at bounding box center [159, 39] width 74 height 12
type input "UNMC-RPS"
click at [156, 58] on input "text" at bounding box center [158, 54] width 73 height 11
type input "POB 30110"
type input "[GEOGRAPHIC_DATA]"
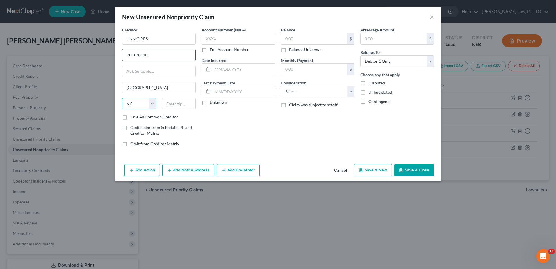
select select "30"
type input "68103-1210"
click at [224, 39] on input "text" at bounding box center [238, 39] width 74 height 12
click at [319, 39] on input "text" at bounding box center [314, 38] width 66 height 11
type input "20.73"
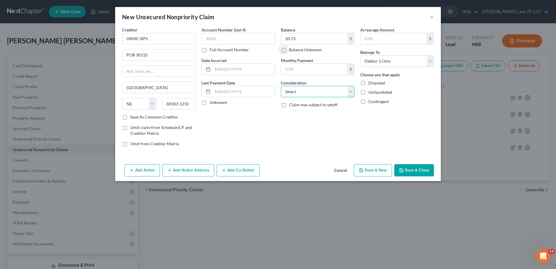
click at [310, 94] on select "Select Cable / Satellite Services Collection Agency Credit Card Debt Debt Couns…" at bounding box center [318, 92] width 74 height 12
select select "9"
click at [281, 86] on select "Select Cable / Satellite Services Collection Agency Credit Card Debt Debt Couns…" at bounding box center [318, 92] width 74 height 12
click at [325, 147] on div "Balance 20.73 $ Balance Unknown Balance Undetermined 20.73 $ Balance Unknown Mo…" at bounding box center [317, 89] width 79 height 124
click at [373, 167] on button "Save & New" at bounding box center [373, 170] width 38 height 12
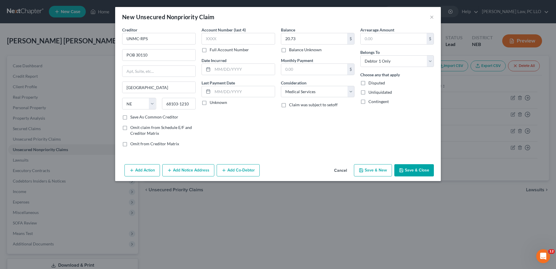
select select "0"
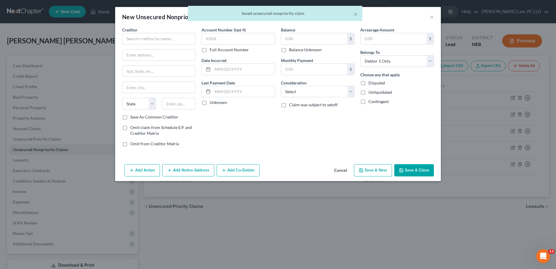
type input "0.00"
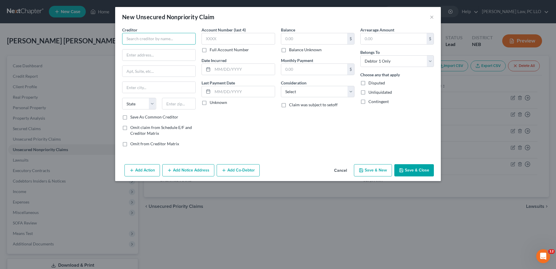
click at [187, 42] on input "text" at bounding box center [159, 39] width 74 height 12
click at [148, 40] on input "text" at bounding box center [159, 39] width 74 height 12
type input "Vascular & Interventional Specialists"
type input "POB 6020"
type input "Brookings"
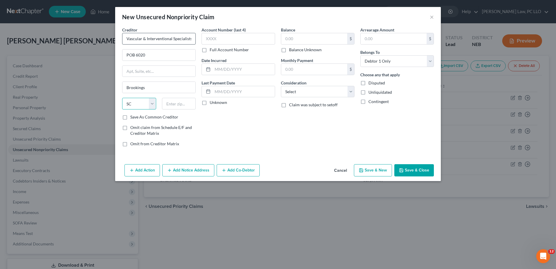
select select "43"
type input "57006-6020"
click at [250, 39] on input "text" at bounding box center [238, 39] width 74 height 12
type input "3819"
click at [303, 40] on input "text" at bounding box center [314, 38] width 66 height 11
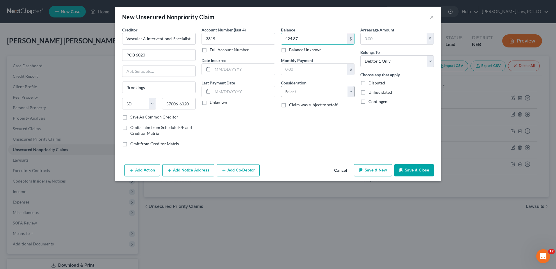
type input "424.87"
click at [315, 90] on select "Select Cable / Satellite Services Collection Agency Credit Card Debt Debt Couns…" at bounding box center [318, 92] width 74 height 12
select select "9"
click at [281, 86] on select "Select Cable / Satellite Services Collection Agency Credit Card Debt Debt Couns…" at bounding box center [318, 92] width 74 height 12
click at [418, 167] on button "Save & Close" at bounding box center [414, 170] width 40 height 12
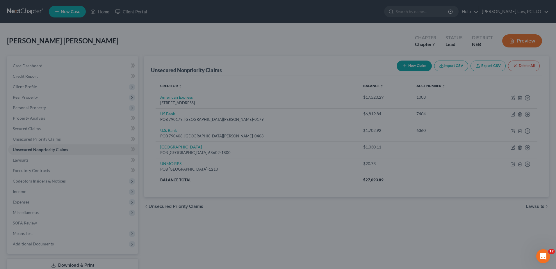
type input "0.00"
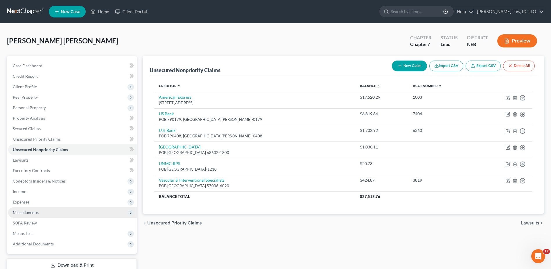
click at [40, 212] on span "Miscellaneous" at bounding box center [72, 212] width 129 height 10
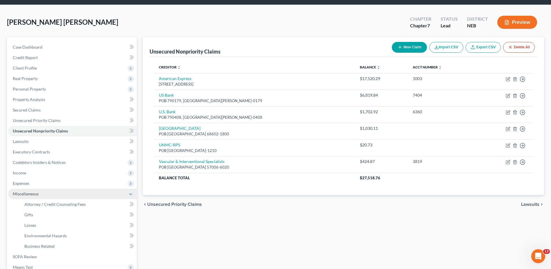
scroll to position [58, 0]
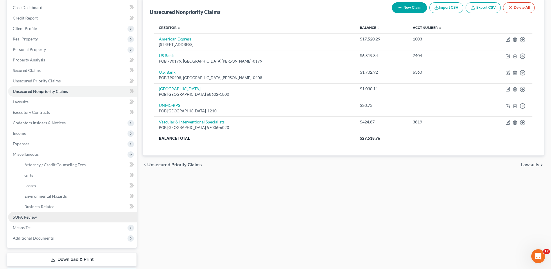
click at [56, 216] on link "SOFA Review" at bounding box center [72, 217] width 129 height 10
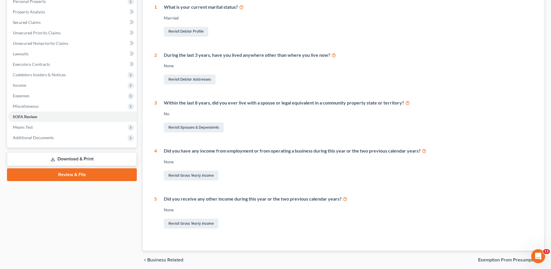
scroll to position [116, 0]
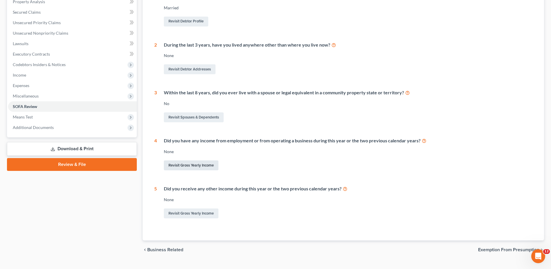
click at [195, 164] on link "Revisit Gross Yearly Income" at bounding box center [191, 165] width 55 height 10
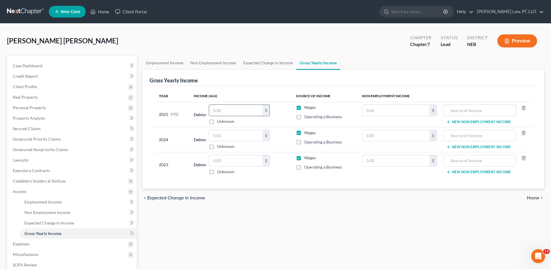
click at [228, 108] on input "text" at bounding box center [235, 110] width 53 height 11
click at [242, 112] on input "text" at bounding box center [235, 110] width 53 height 11
type input "28,487.57"
click at [239, 133] on input "text" at bounding box center [235, 135] width 53 height 11
type input "41,609"
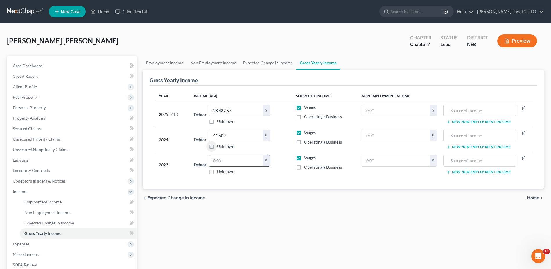
click at [231, 162] on input "text" at bounding box center [235, 160] width 53 height 11
type input "53,181.70"
click at [533, 198] on span "Home" at bounding box center [533, 197] width 12 height 5
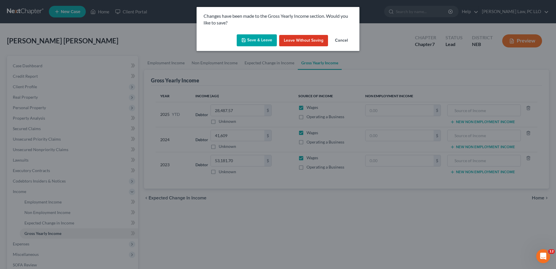
click at [246, 38] on icon "button" at bounding box center [243, 40] width 5 height 5
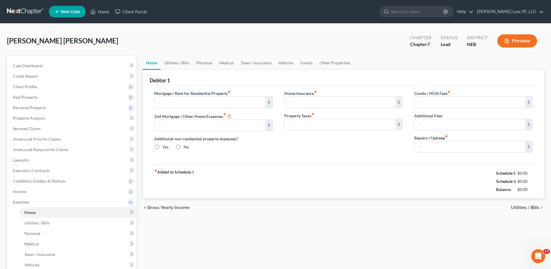
type input "800.00"
type input "0.00"
radio input "true"
type input "0.00"
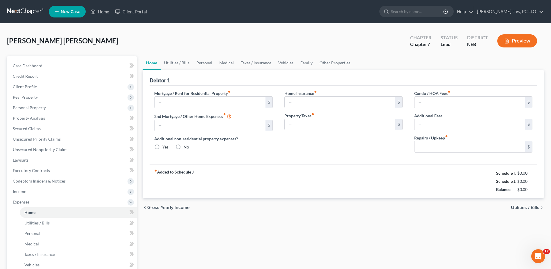
type input "0.00"
type input "75.00"
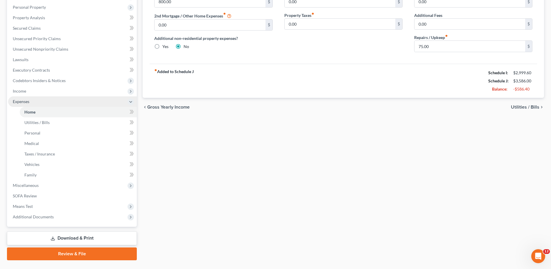
scroll to position [114, 0]
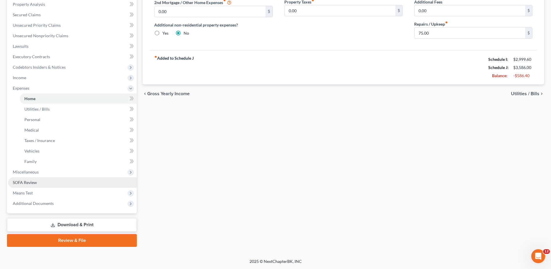
click at [40, 184] on link "SOFA Review" at bounding box center [72, 182] width 129 height 10
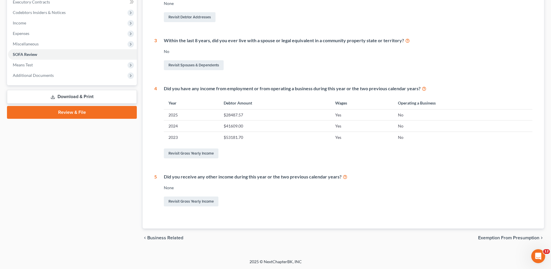
scroll to position [169, 0]
click at [491, 235] on span "Exemption from Presumption" at bounding box center [508, 237] width 61 height 5
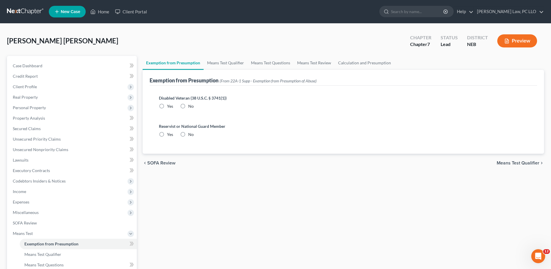
click at [188, 105] on label "No" at bounding box center [191, 106] width 6 height 6
click at [191, 105] on input "No" at bounding box center [193, 105] width 4 height 4
radio input "true"
click at [188, 134] on label "No" at bounding box center [191, 134] width 6 height 6
click at [191, 134] on input "No" at bounding box center [193, 133] width 4 height 4
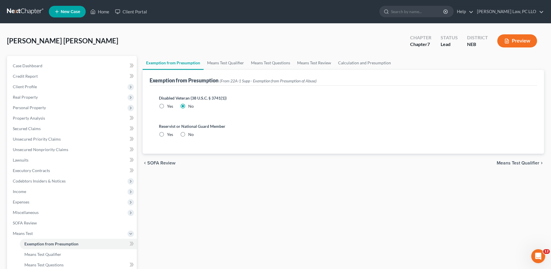
radio input "true"
click at [511, 164] on span "Means Test Qualifier" at bounding box center [518, 162] width 43 height 5
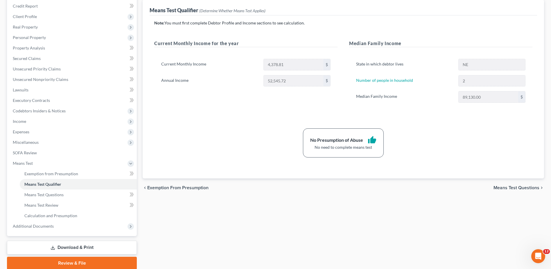
scroll to position [93, 0]
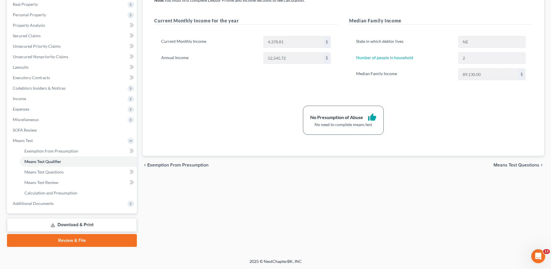
click at [518, 164] on span "Means Test Questions" at bounding box center [517, 164] width 46 height 5
click at [518, 164] on div "Exemption from Presumption Means Test Qualifier Means Test Questions Means Test…" at bounding box center [343, 104] width 407 height 283
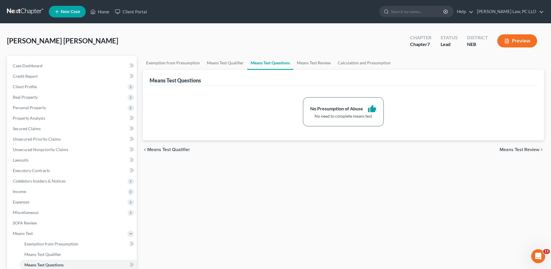
drag, startPoint x: 518, startPoint y: 164, endPoint x: 510, endPoint y: 151, distance: 15.9
click at [510, 151] on span "Means Test Review" at bounding box center [520, 149] width 40 height 5
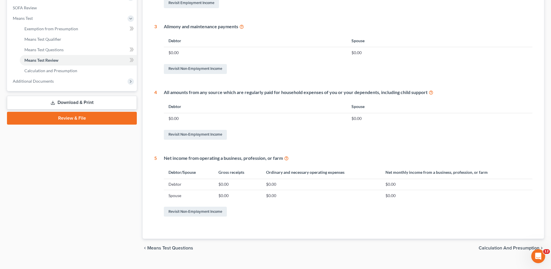
scroll to position [225, 0]
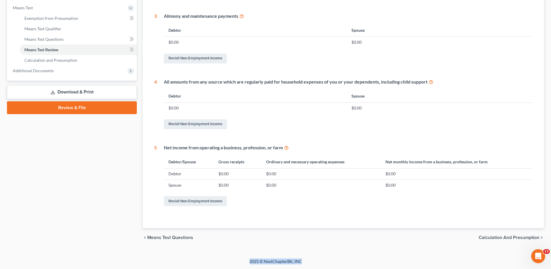
click at [502, 236] on span "Calculation and Presumption" at bounding box center [509, 237] width 61 height 5
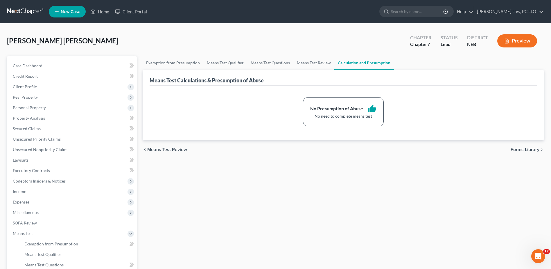
click at [523, 150] on span "Forms Library" at bounding box center [525, 149] width 29 height 5
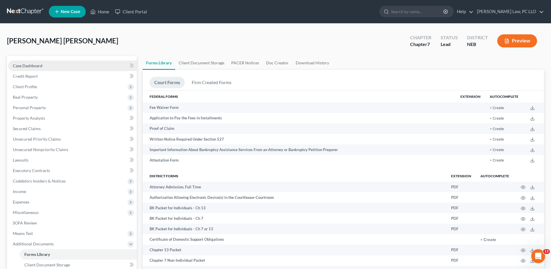
click at [33, 64] on span "Case Dashboard" at bounding box center [28, 65] width 30 height 5
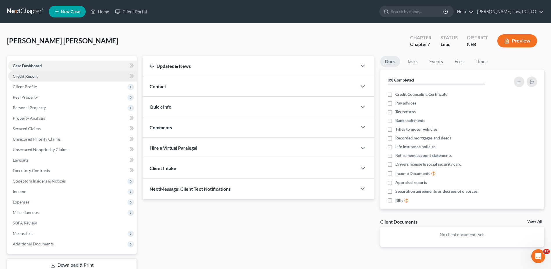
click at [34, 76] on span "Credit Report" at bounding box center [25, 76] width 25 height 5
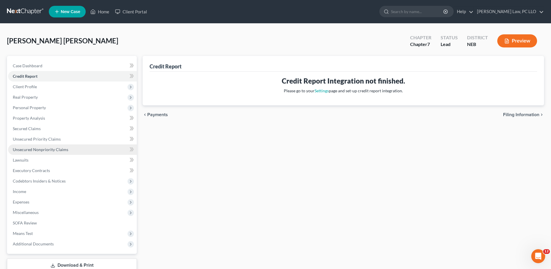
click at [46, 148] on span "Unsecured Nonpriority Claims" at bounding box center [41, 149] width 56 height 5
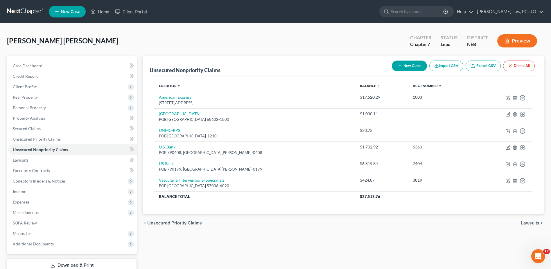
click at [407, 62] on button "New Claim" at bounding box center [409, 65] width 35 height 11
select select "0"
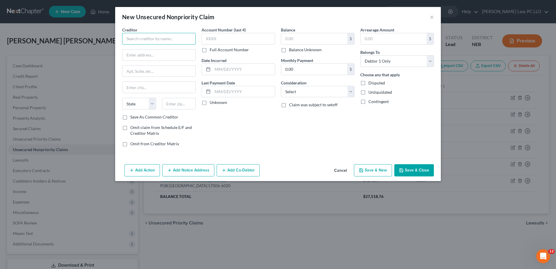
click at [159, 36] on input "text" at bounding box center [159, 39] width 74 height 12
type input "U.S. Bank"
type input "POB 790408"
type input "[GEOGRAPHIC_DATA][PERSON_NAME]"
select select "26"
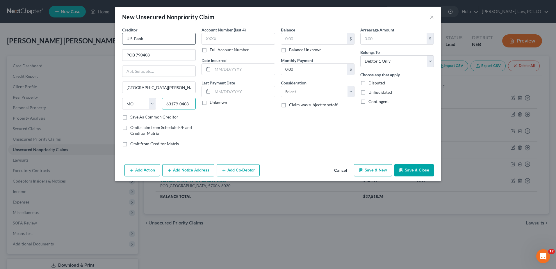
type input "63179-0408"
click at [243, 32] on label "Account Number (last 4)" at bounding box center [223, 30] width 44 height 6
click at [239, 37] on input "text" at bounding box center [238, 39] width 74 height 12
type input "3325"
click at [326, 39] on input "text" at bounding box center [314, 38] width 66 height 11
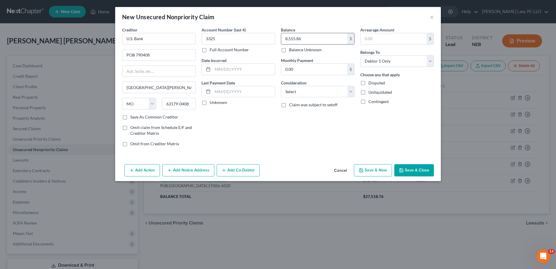
type input "8,555.86"
click at [335, 91] on select "Select Cable / Satellite Services Collection Agency Credit Card Debt Debt Couns…" at bounding box center [318, 92] width 74 height 12
select select "2"
click at [281, 86] on select "Select Cable / Satellite Services Collection Agency Credit Card Debt Debt Couns…" at bounding box center [318, 92] width 74 height 12
click at [415, 171] on button "Save & Close" at bounding box center [414, 170] width 40 height 12
